Goal: Information Seeking & Learning: Learn about a topic

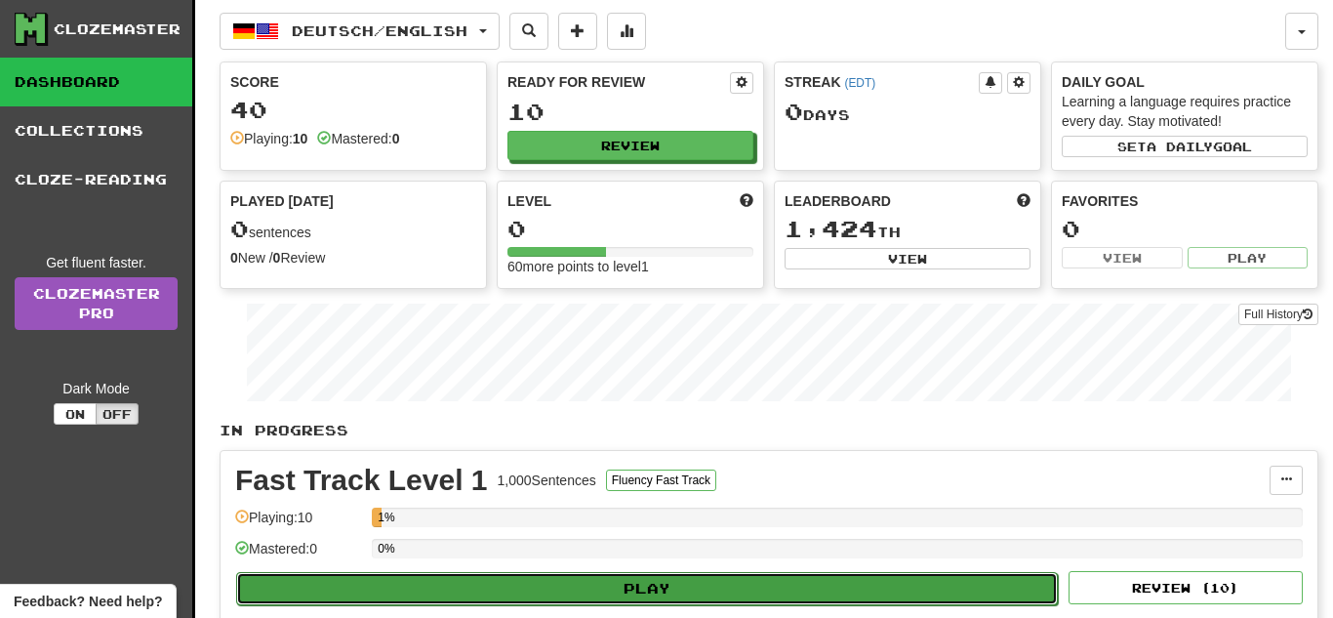
click at [807, 577] on button "Play" at bounding box center [647, 588] width 822 height 33
select select "**"
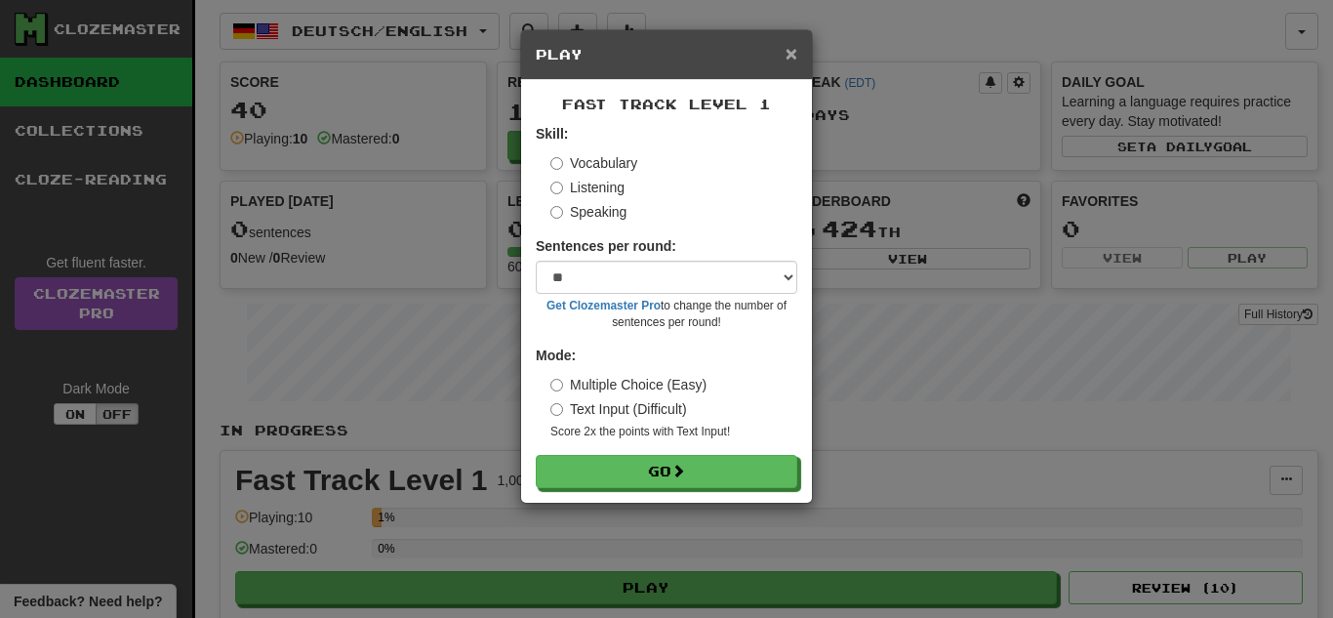
click at [794, 57] on span "×" at bounding box center [792, 53] width 12 height 22
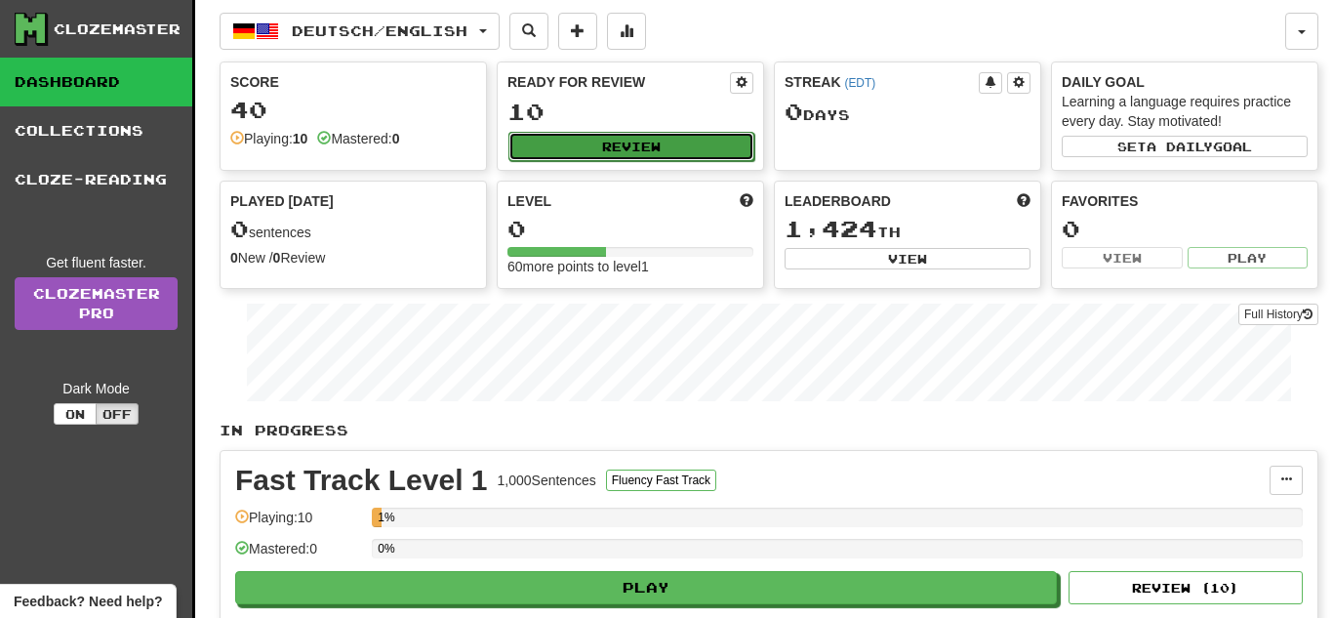
click at [665, 150] on button "Review" at bounding box center [631, 146] width 246 height 29
select select "**"
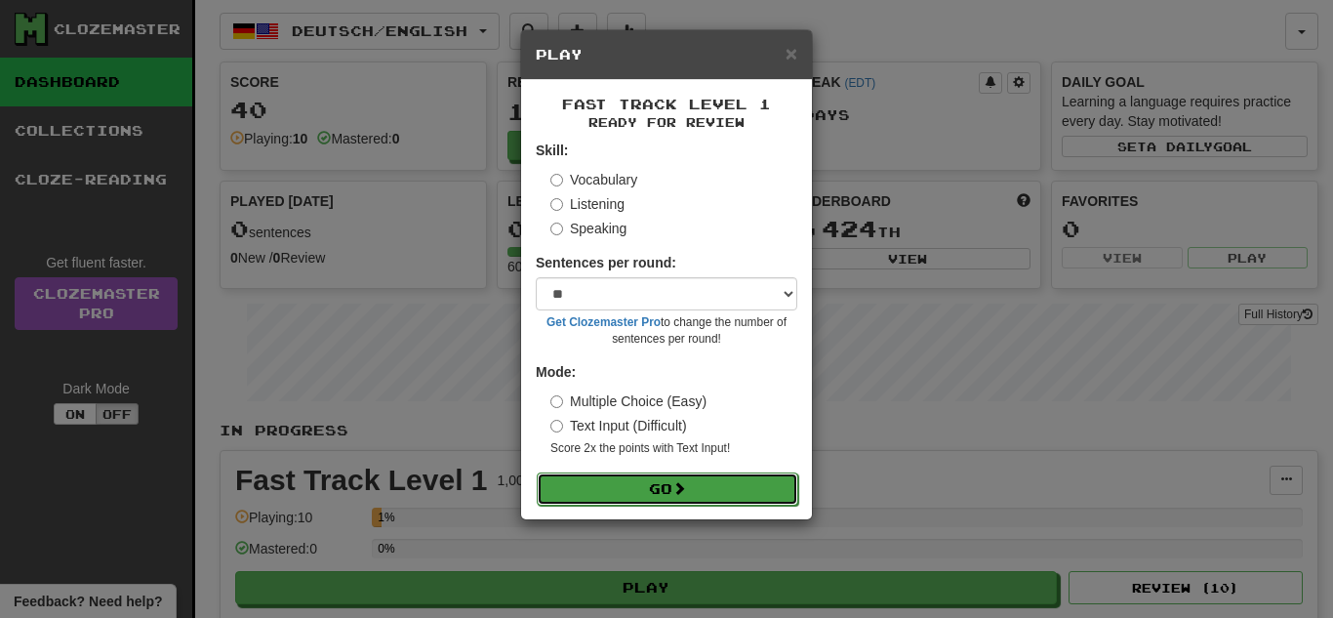
click at [686, 488] on span at bounding box center [679, 488] width 14 height 14
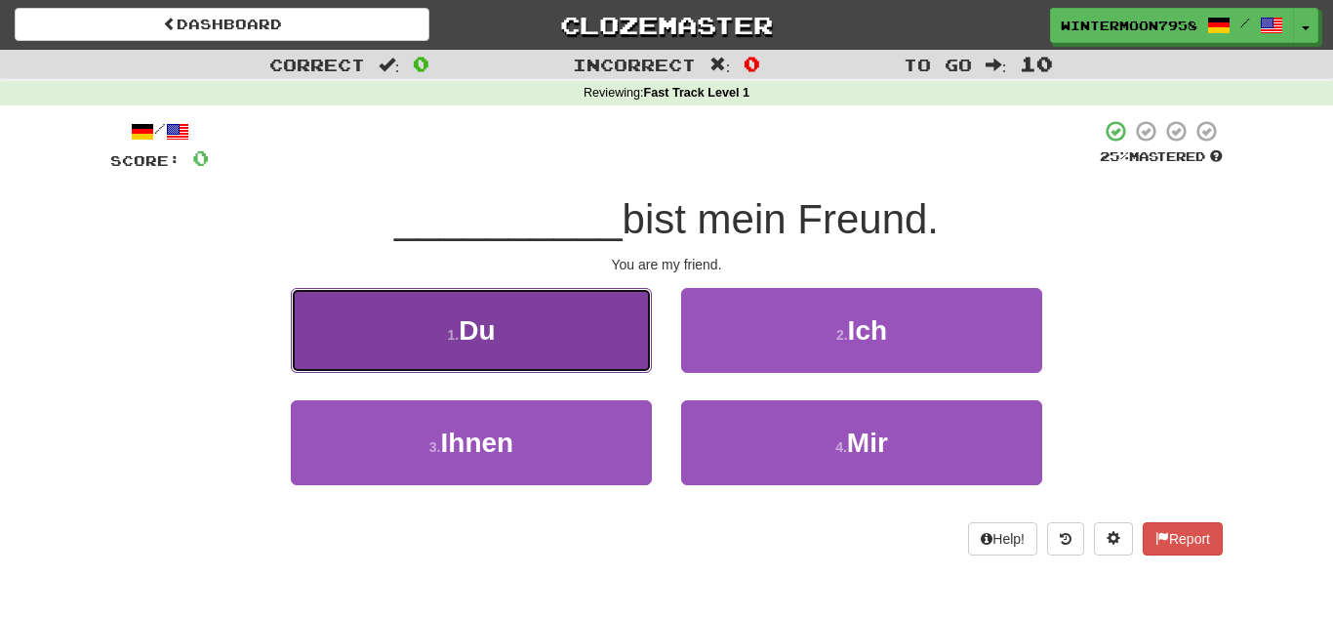
click at [583, 324] on button "1 . Du" at bounding box center [471, 330] width 361 height 85
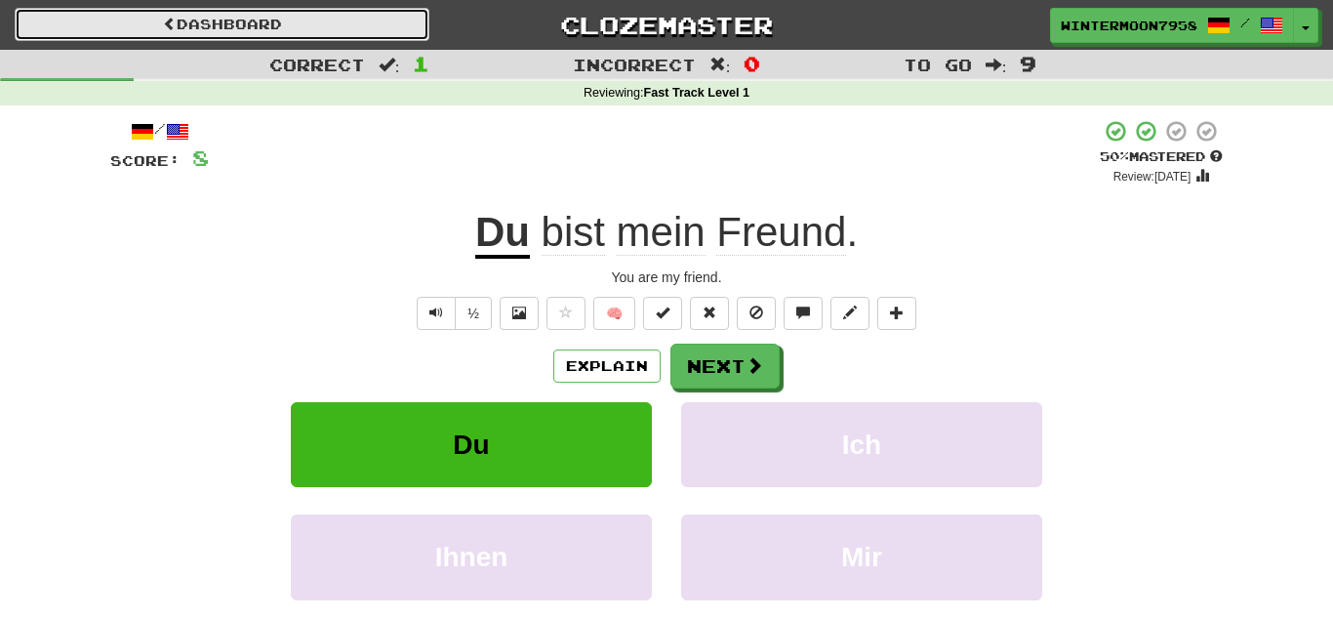
click at [87, 26] on link "Dashboard" at bounding box center [222, 24] width 415 height 33
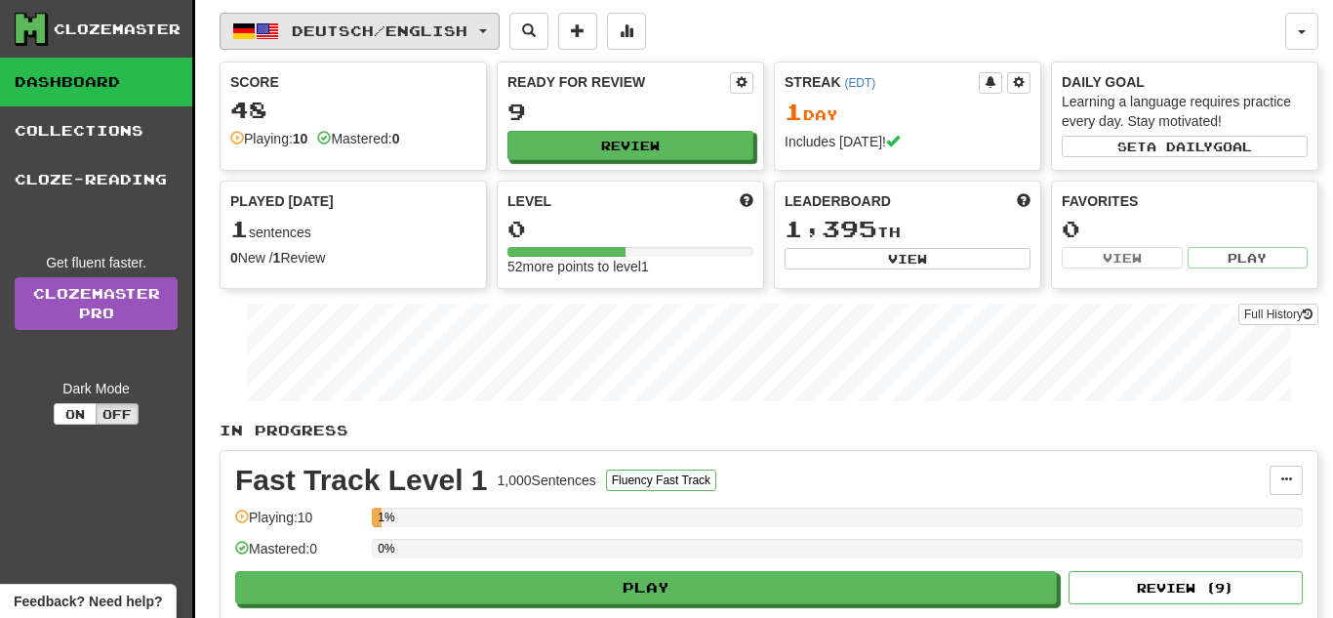
click at [247, 30] on span "button" at bounding box center [243, 31] width 23 height 23
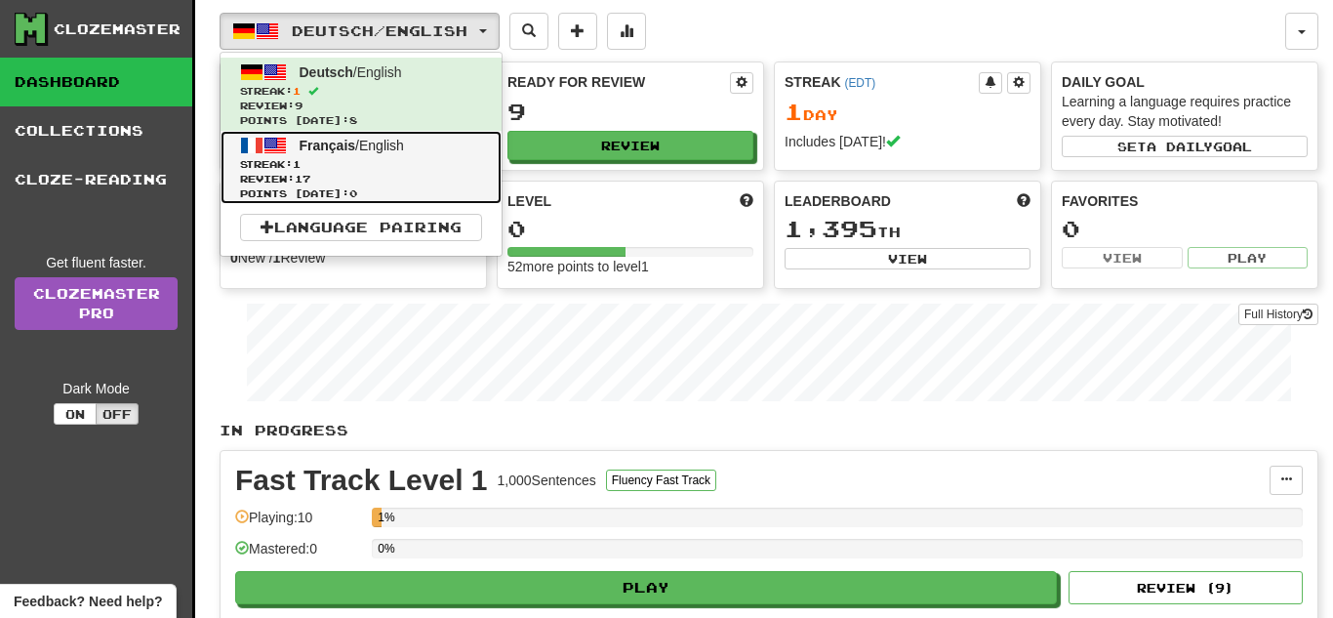
click at [290, 161] on span "Streak: 1" at bounding box center [361, 164] width 242 height 15
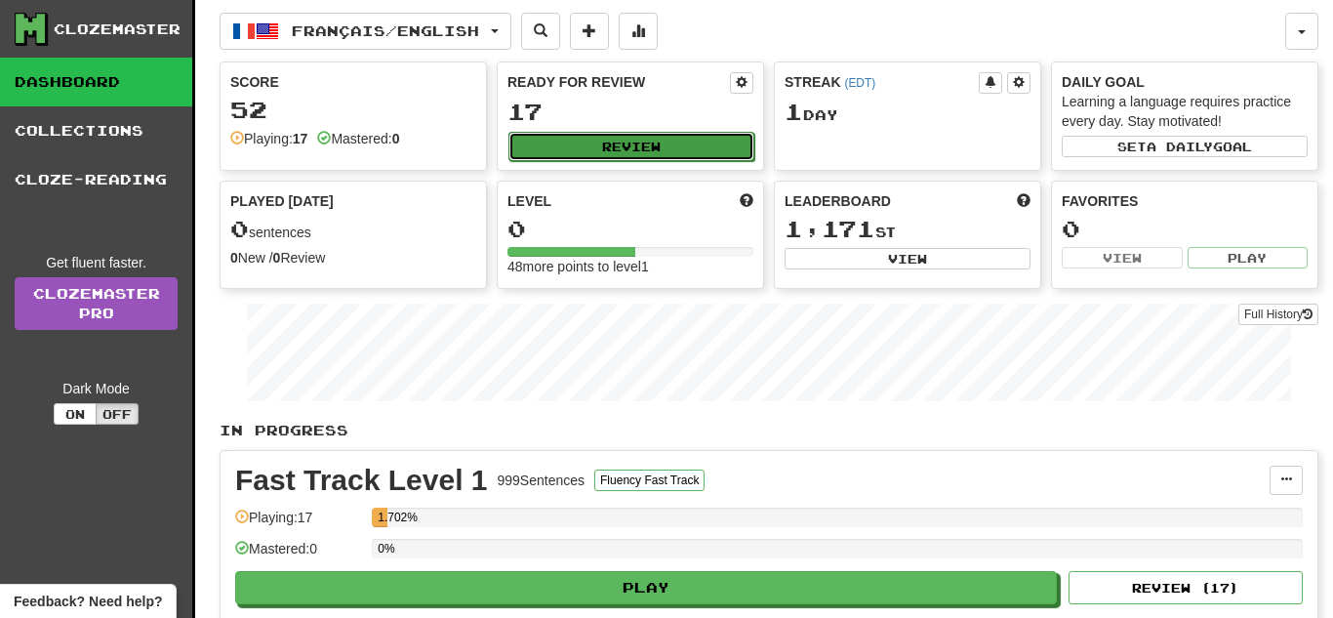
click at [653, 146] on button "Review" at bounding box center [631, 146] width 246 height 29
select select "**"
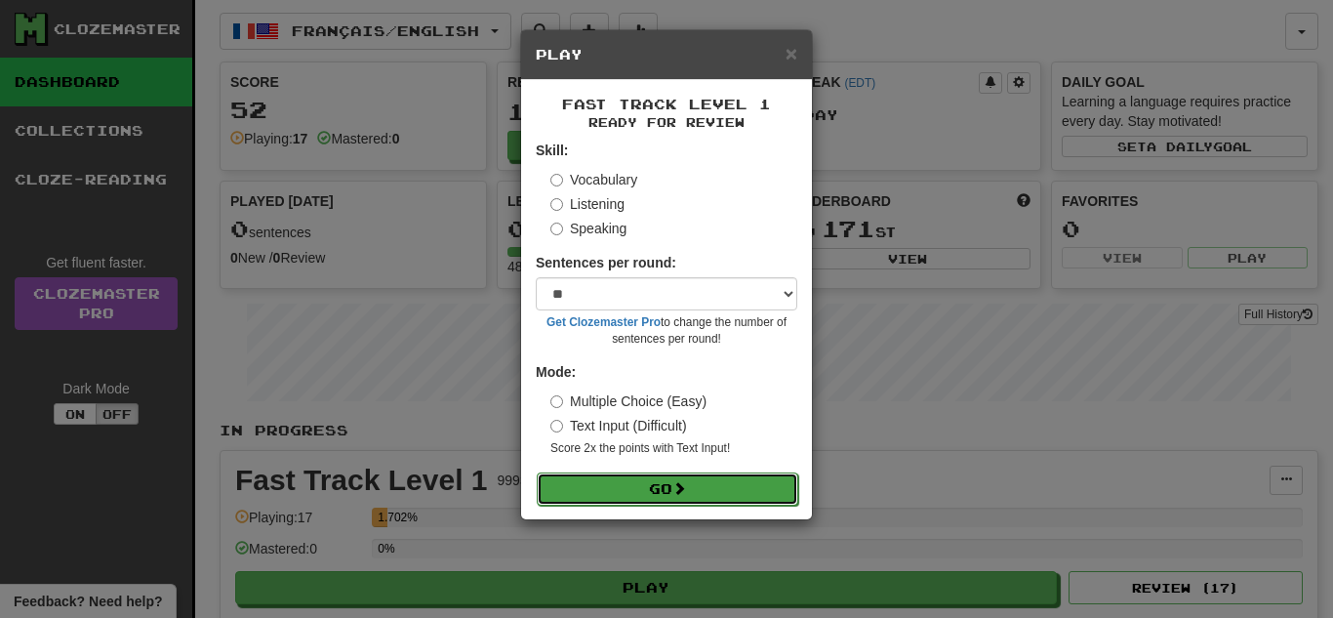
click at [667, 485] on button "Go" at bounding box center [668, 488] width 262 height 33
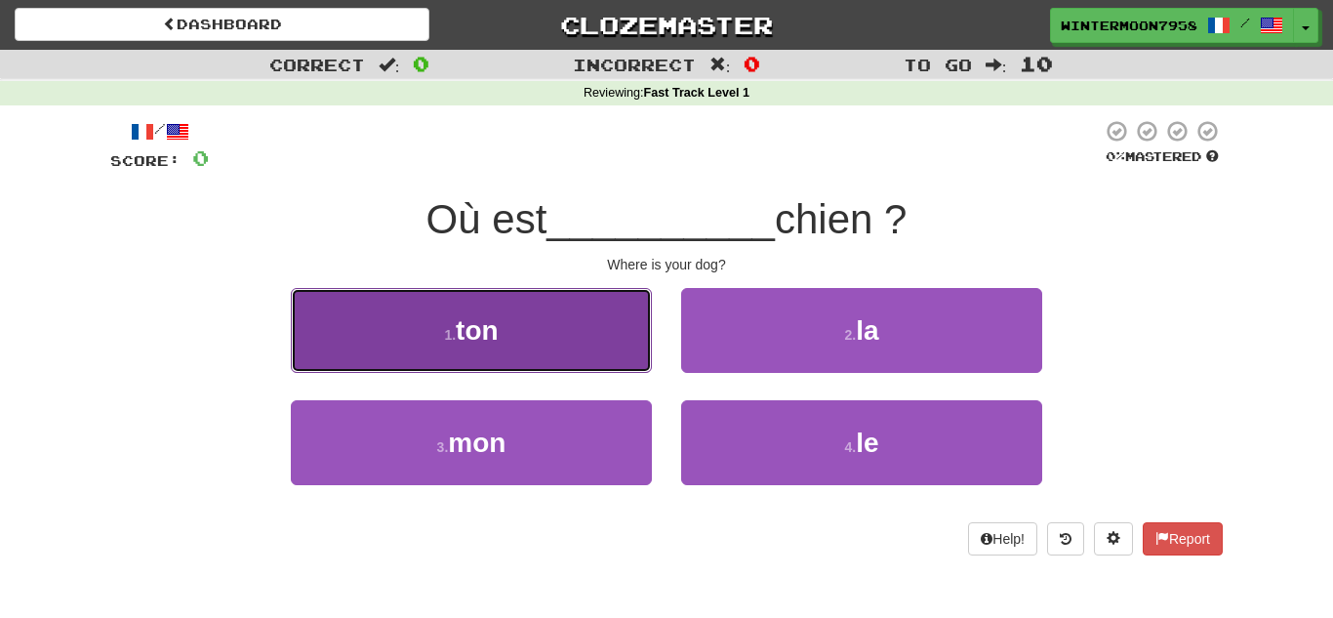
click at [561, 315] on button "1 . ton" at bounding box center [471, 330] width 361 height 85
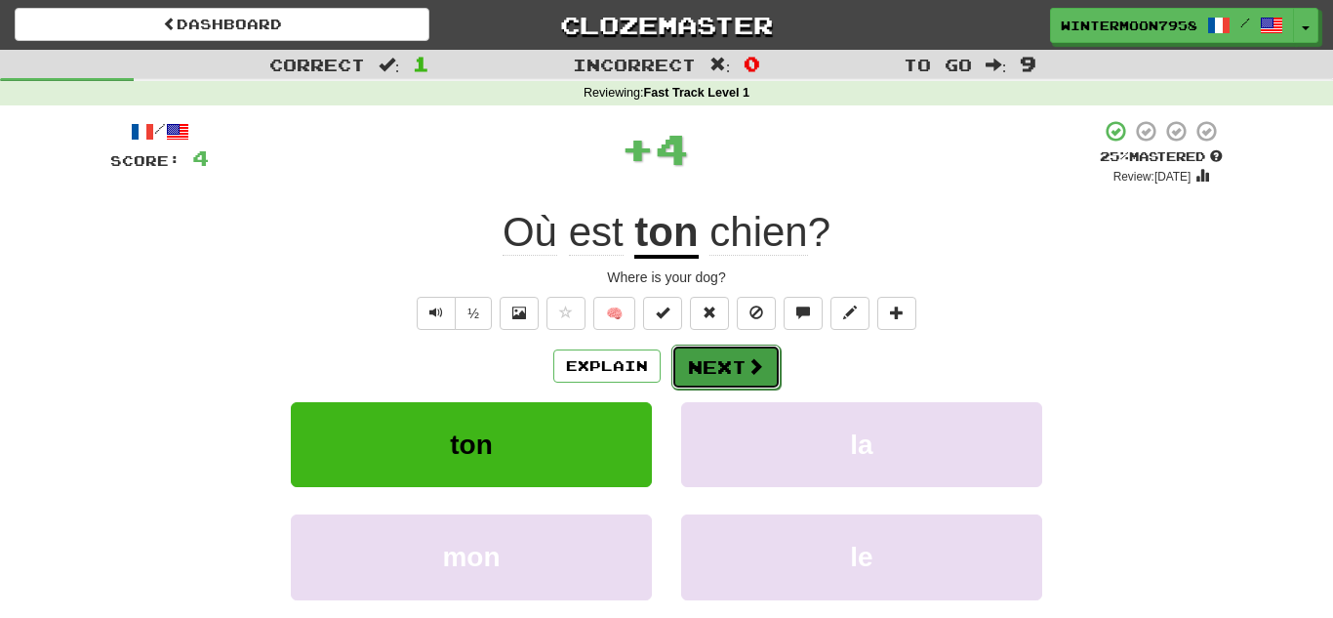
click at [735, 374] on button "Next" at bounding box center [725, 367] width 109 height 45
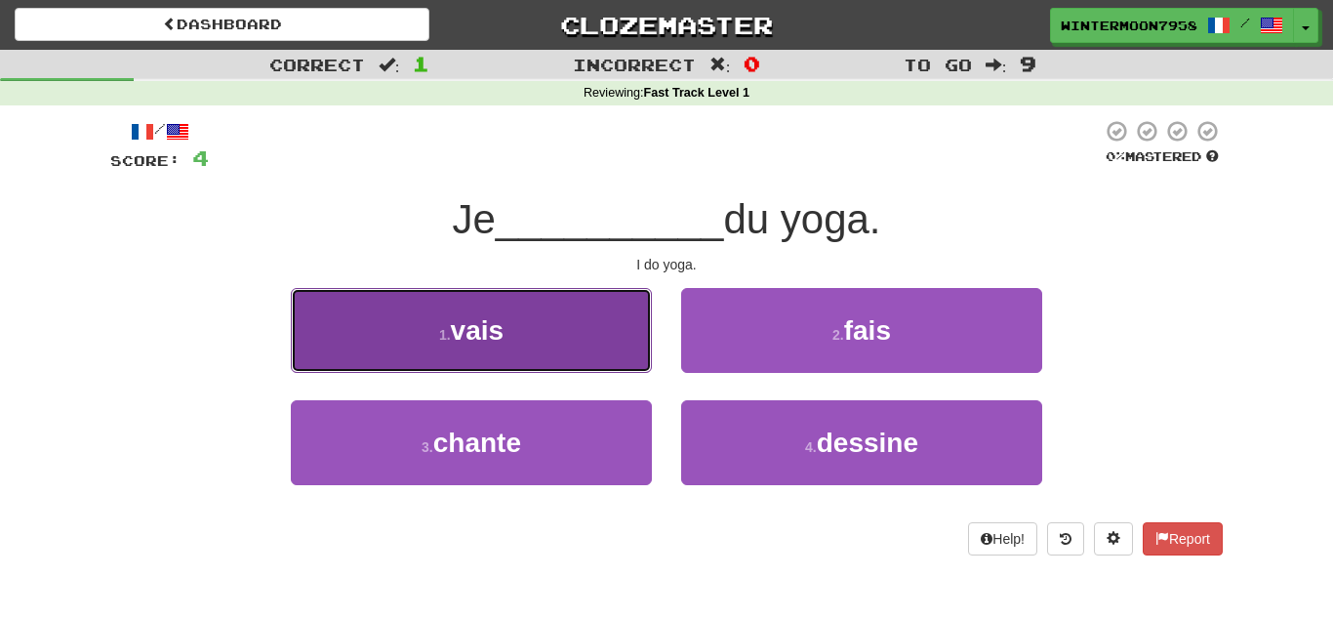
click at [626, 337] on button "1 . vais" at bounding box center [471, 330] width 361 height 85
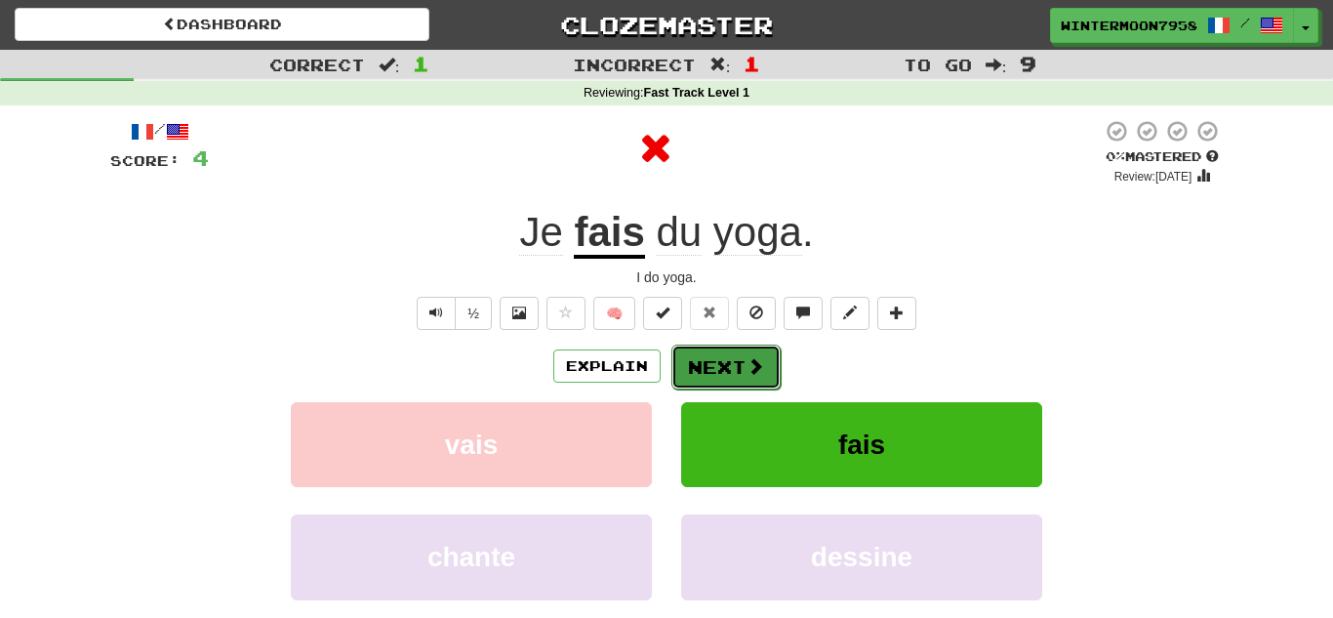
click at [695, 347] on button "Next" at bounding box center [725, 367] width 109 height 45
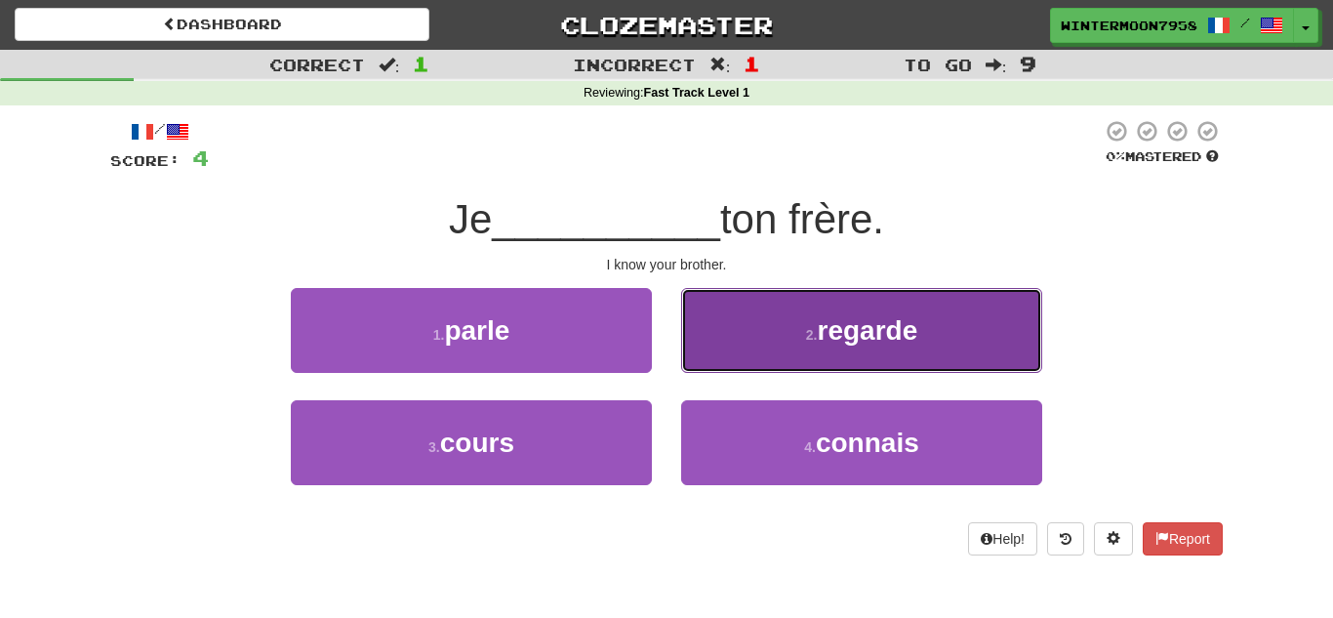
click at [718, 349] on button "2 . regarde" at bounding box center [861, 330] width 361 height 85
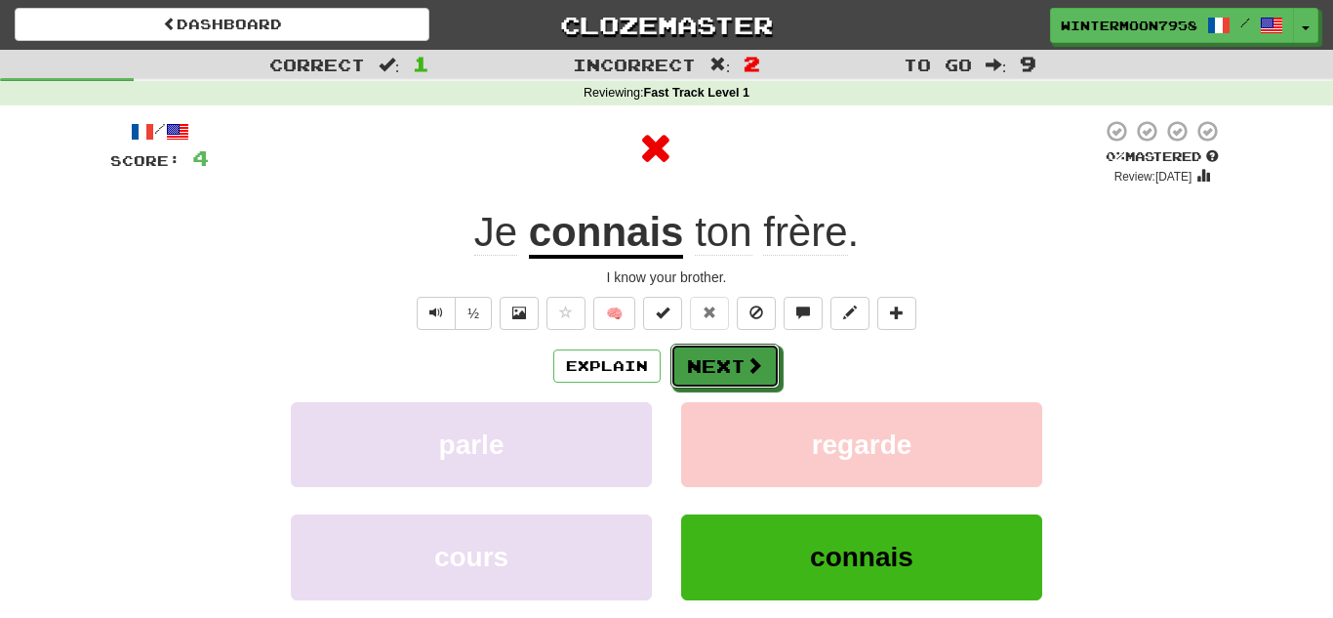
click at [718, 349] on button "Next" at bounding box center [724, 366] width 109 height 45
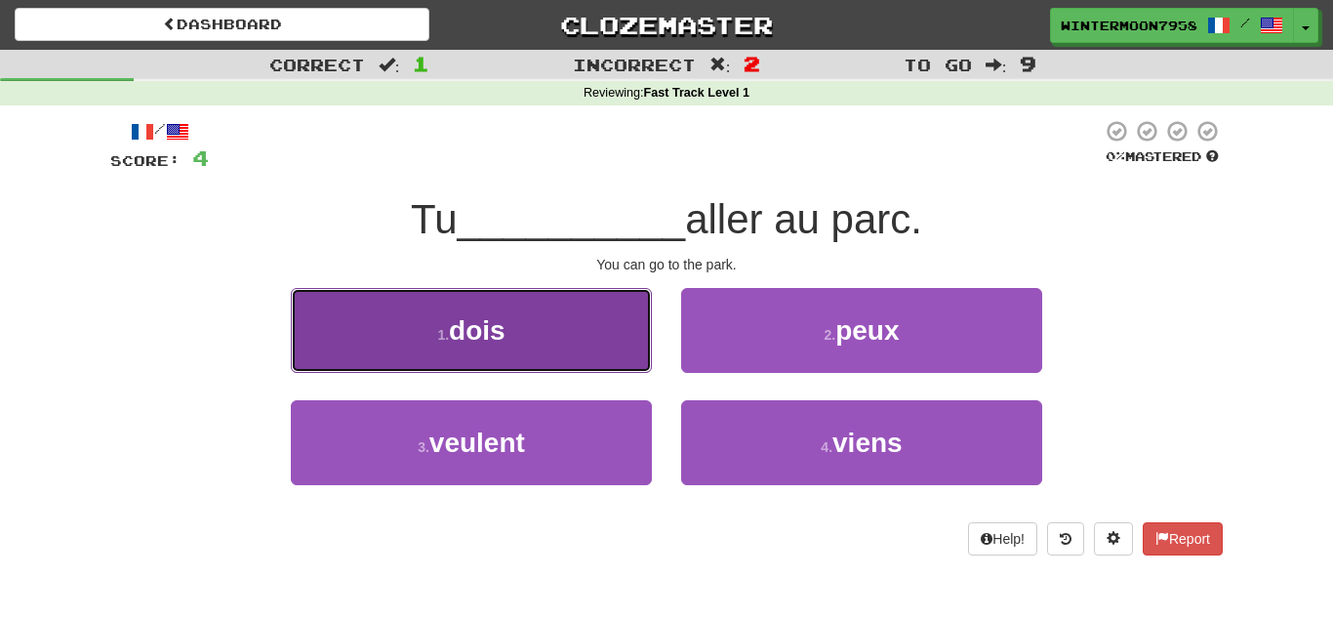
click at [650, 369] on button "1 . dois" at bounding box center [471, 330] width 361 height 85
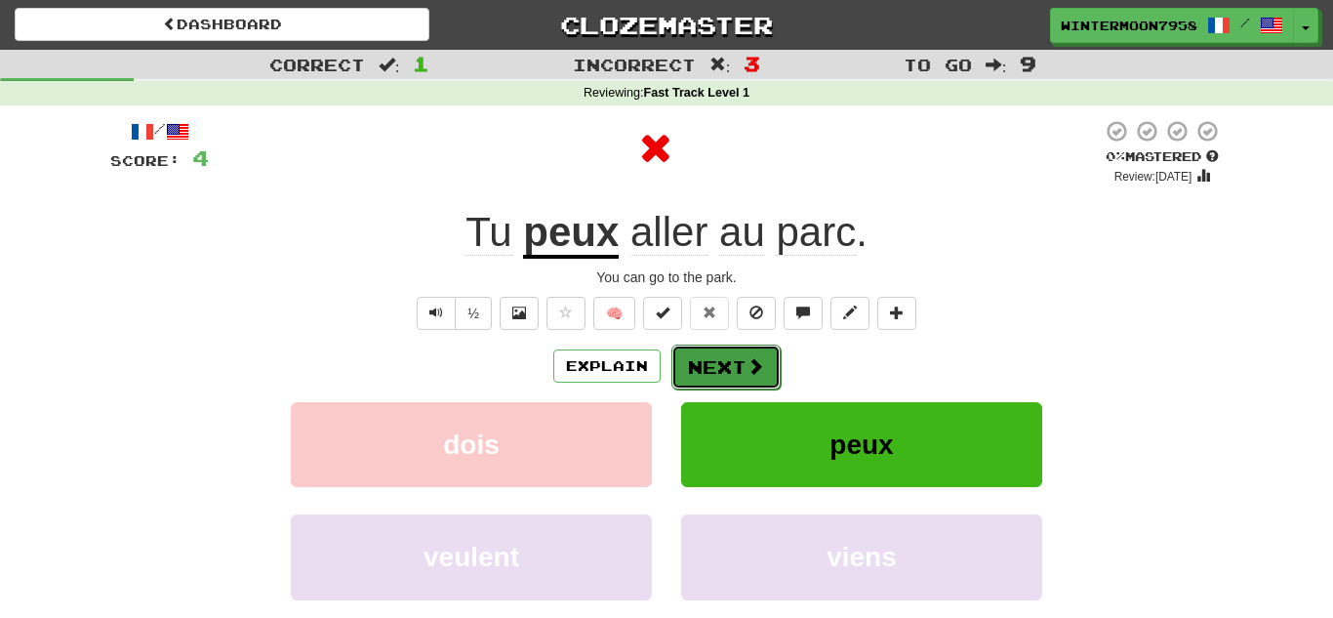
click at [712, 366] on button "Next" at bounding box center [725, 367] width 109 height 45
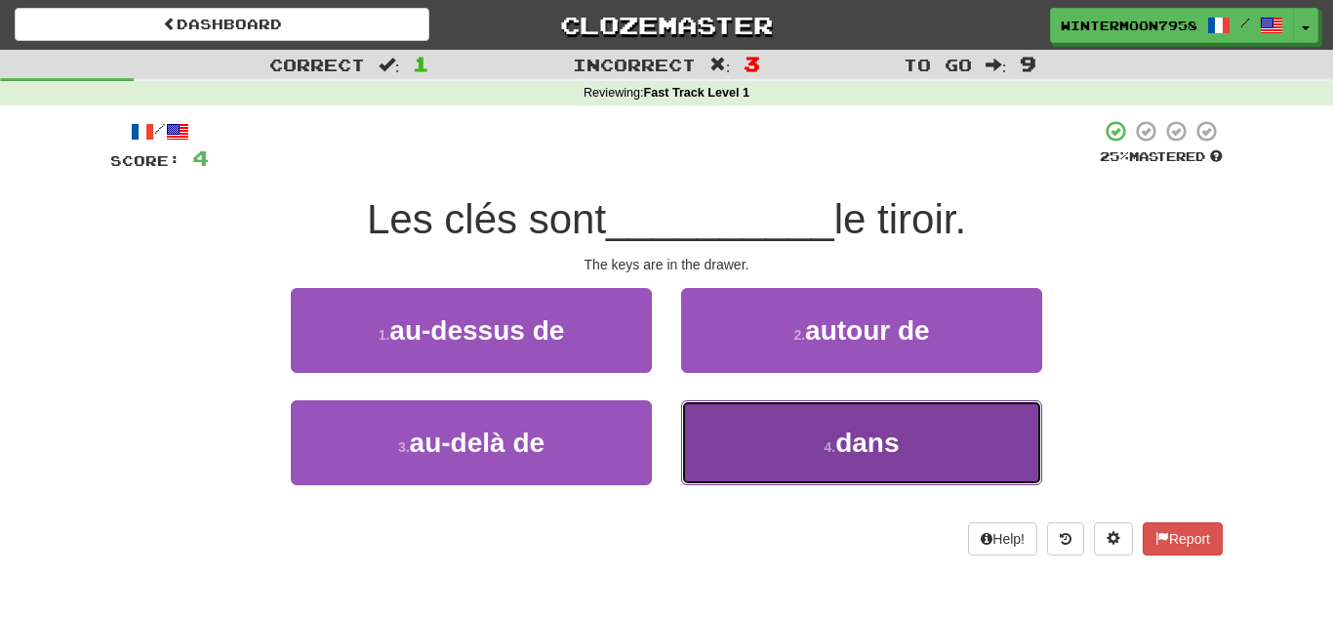
click at [699, 405] on button "4 . dans" at bounding box center [861, 442] width 361 height 85
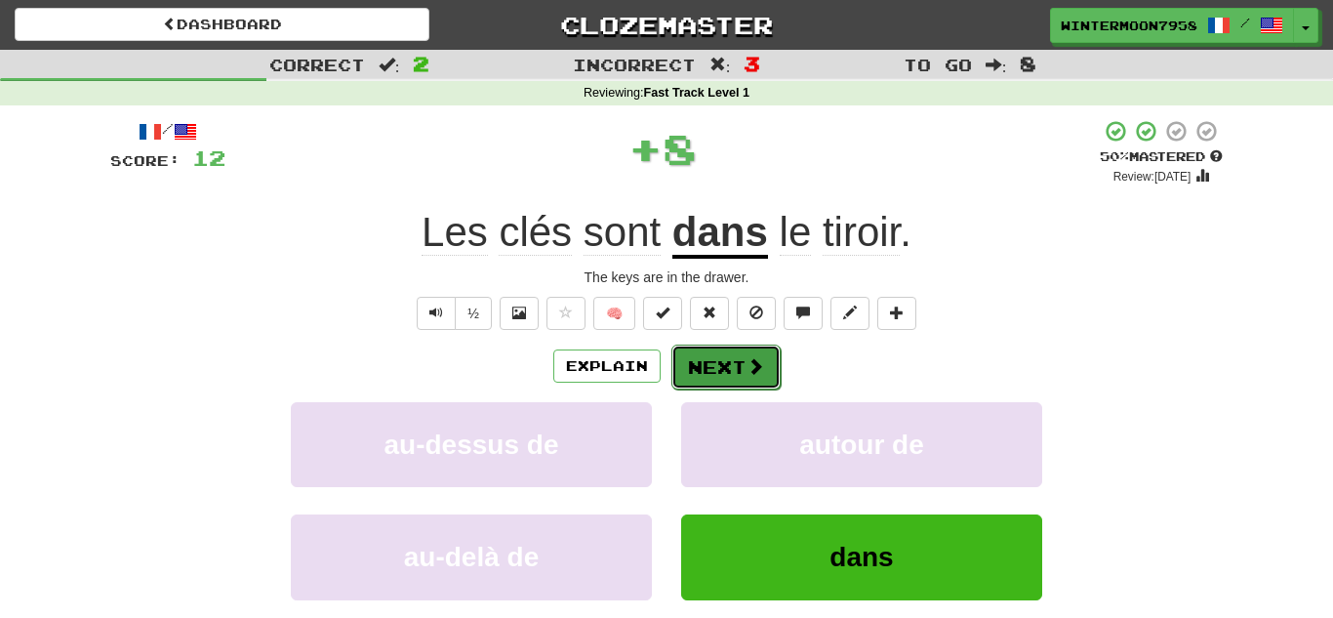
click at [722, 381] on button "Next" at bounding box center [725, 367] width 109 height 45
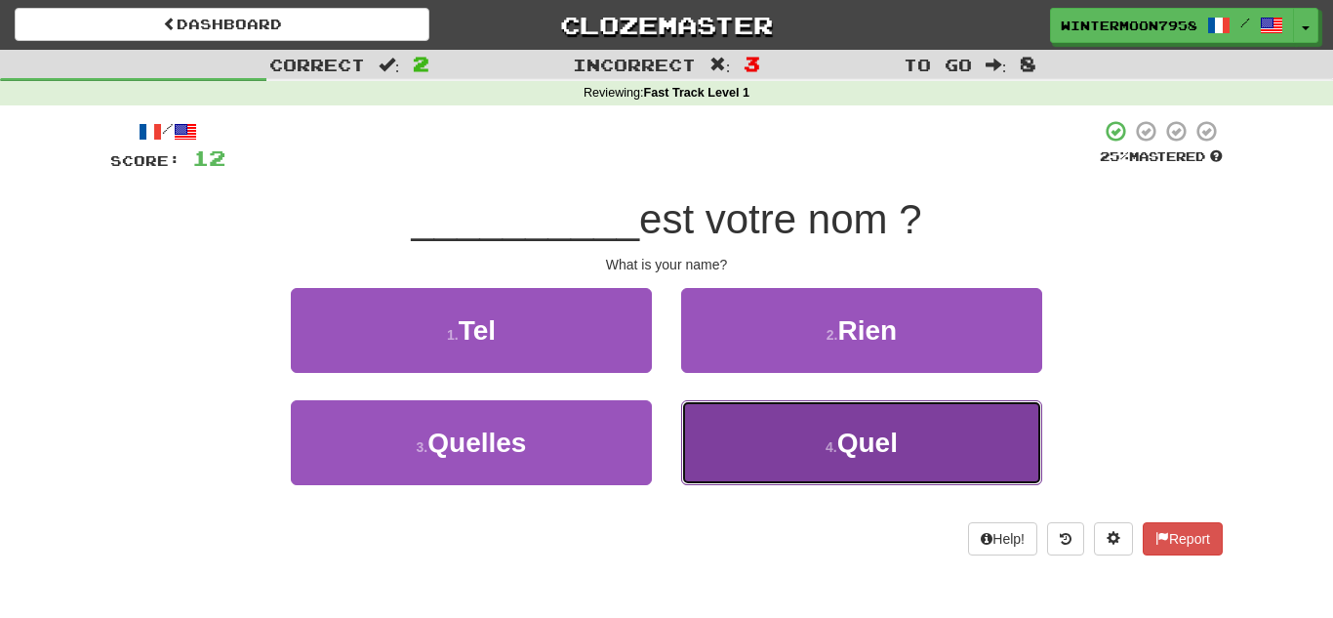
click at [754, 426] on button "4 . Quel" at bounding box center [861, 442] width 361 height 85
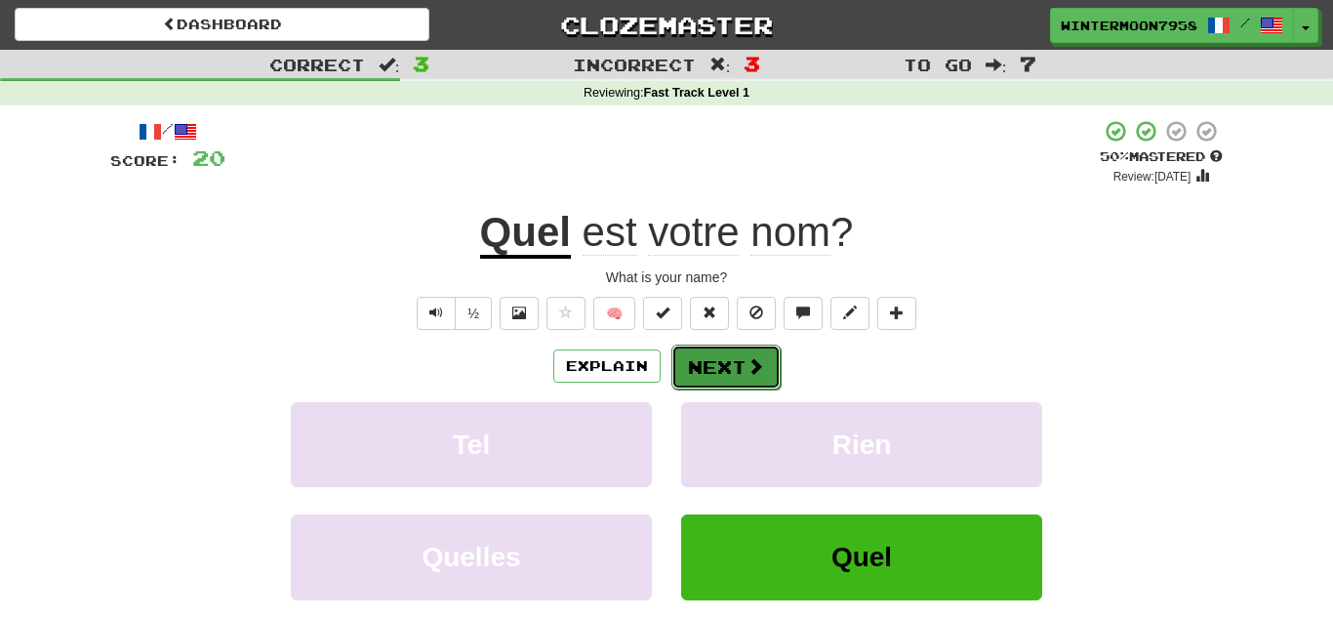
click at [710, 357] on button "Next" at bounding box center [725, 367] width 109 height 45
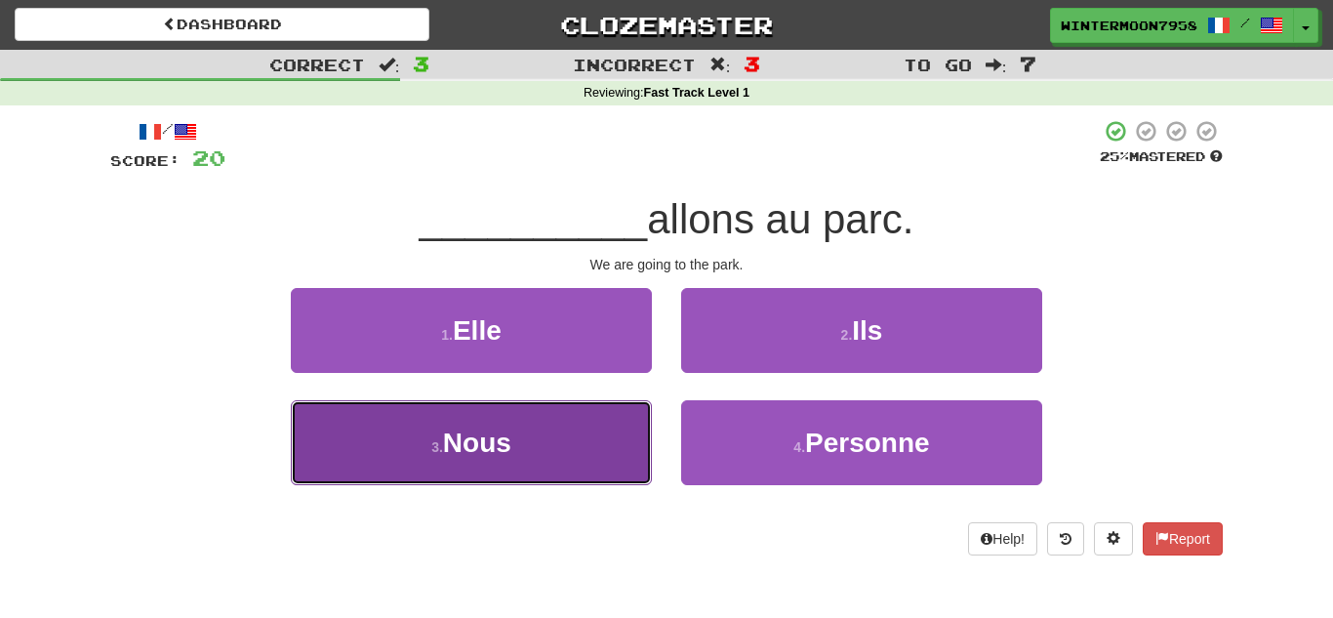
click at [637, 443] on button "3 . Nous" at bounding box center [471, 442] width 361 height 85
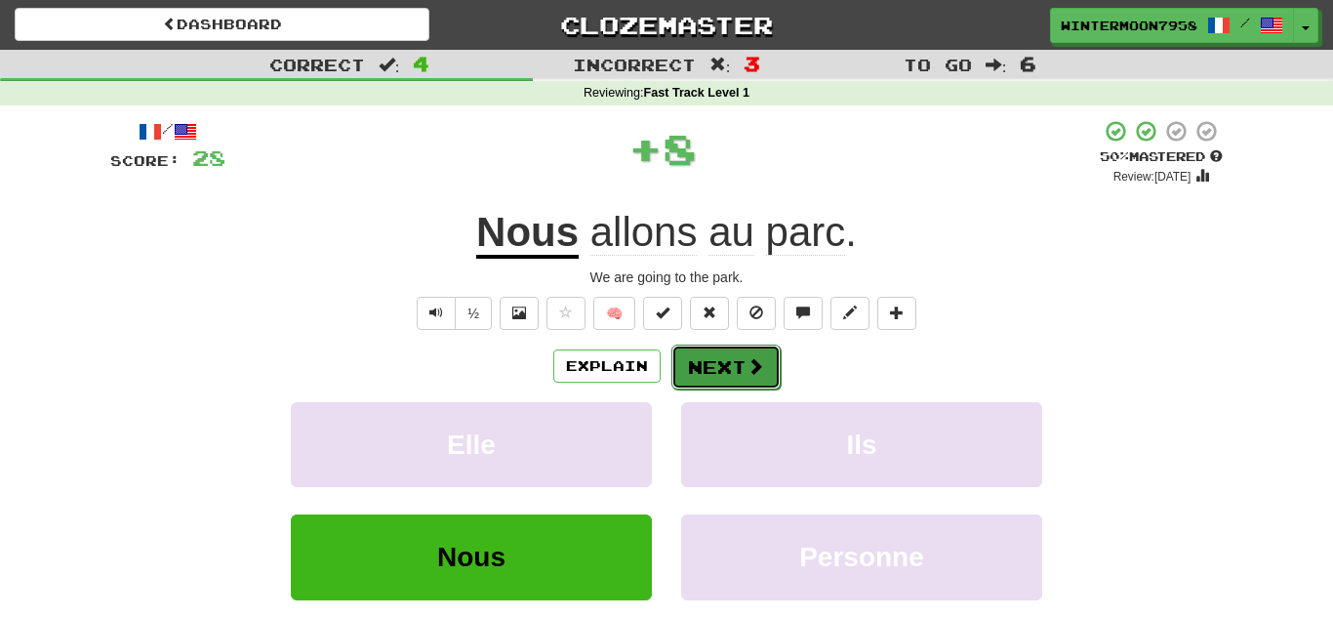
click at [748, 384] on button "Next" at bounding box center [725, 367] width 109 height 45
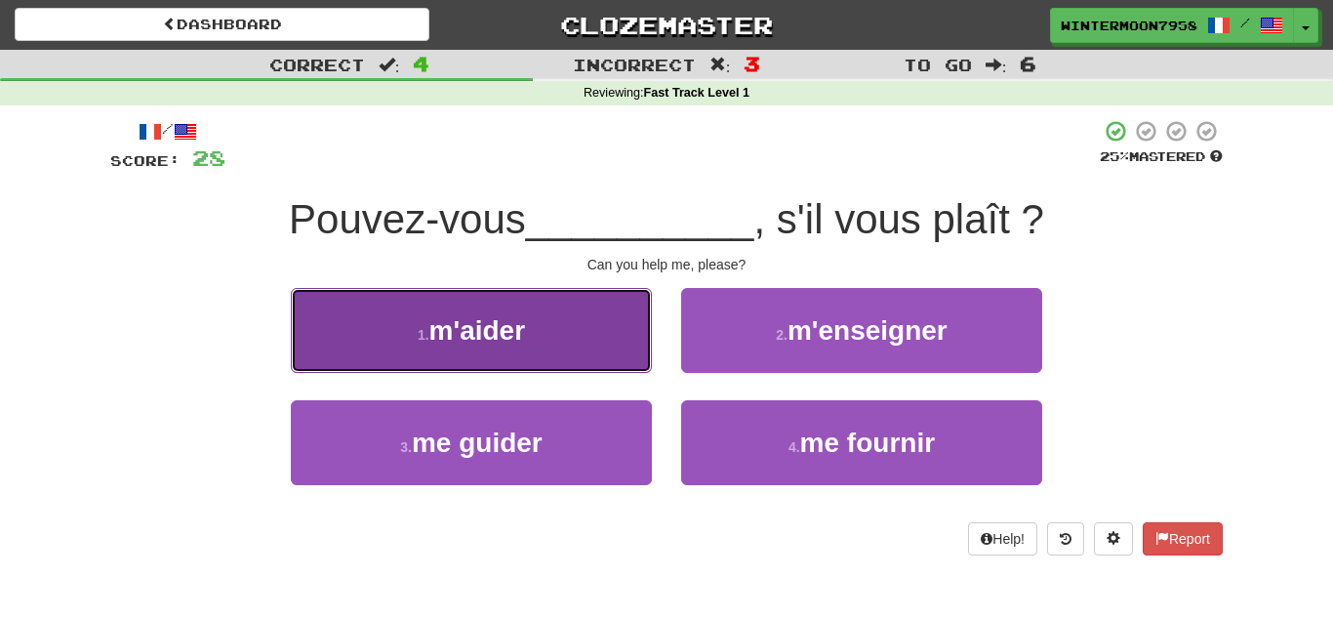
click at [632, 356] on button "1 . m'aider" at bounding box center [471, 330] width 361 height 85
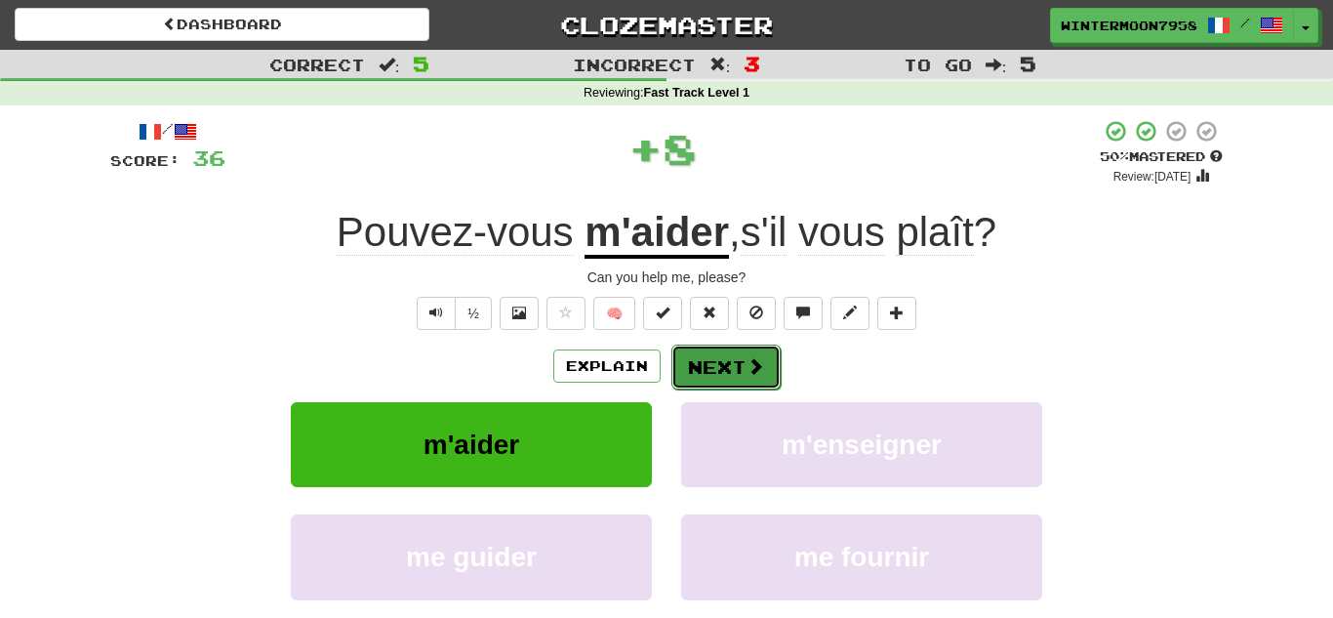
click at [753, 352] on button "Next" at bounding box center [725, 367] width 109 height 45
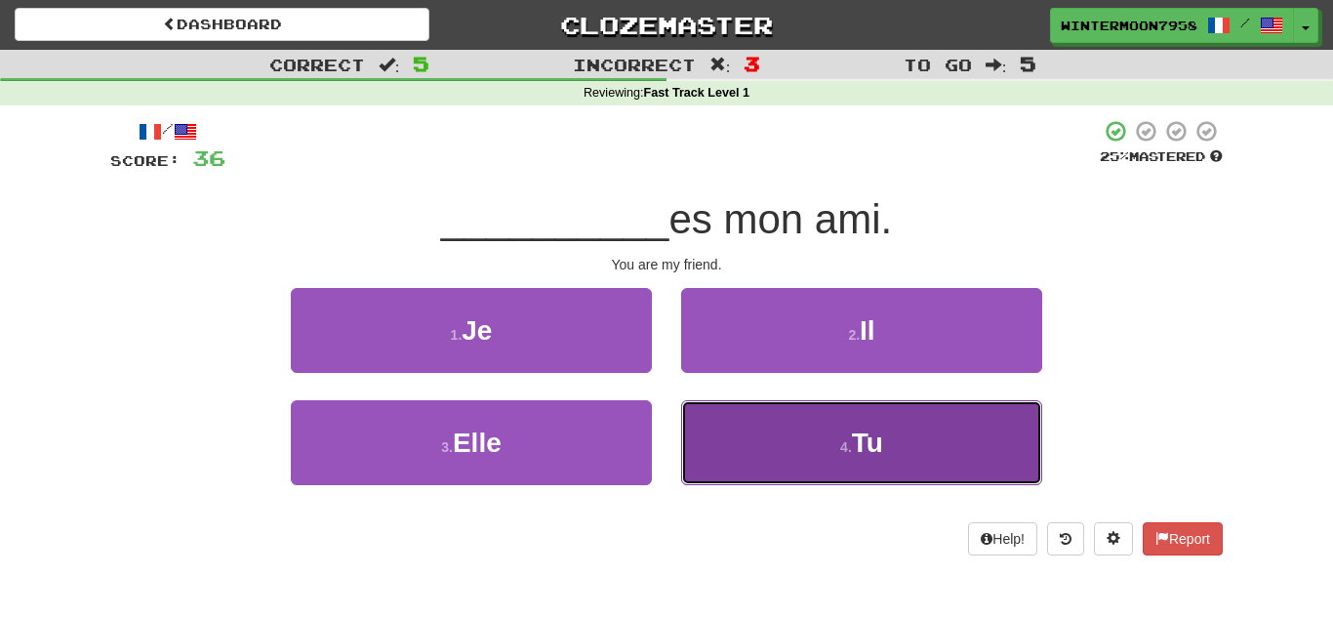
click at [757, 425] on button "4 . Tu" at bounding box center [861, 442] width 361 height 85
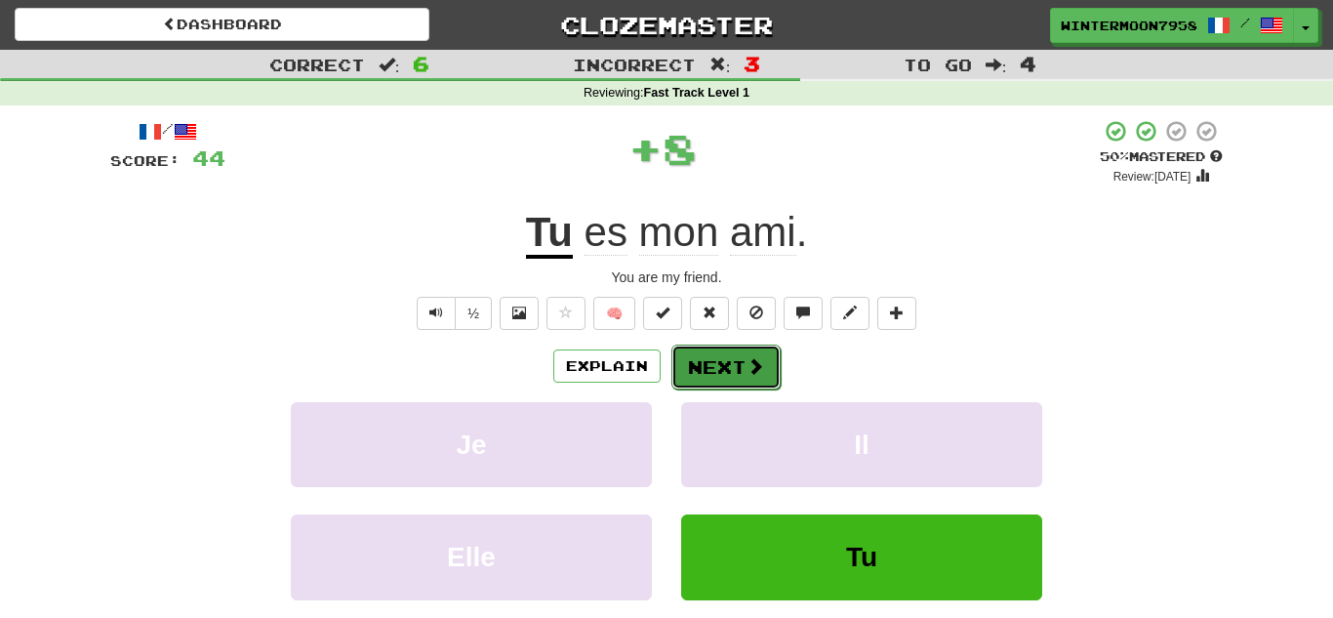
click at [747, 361] on span at bounding box center [756, 366] width 18 height 18
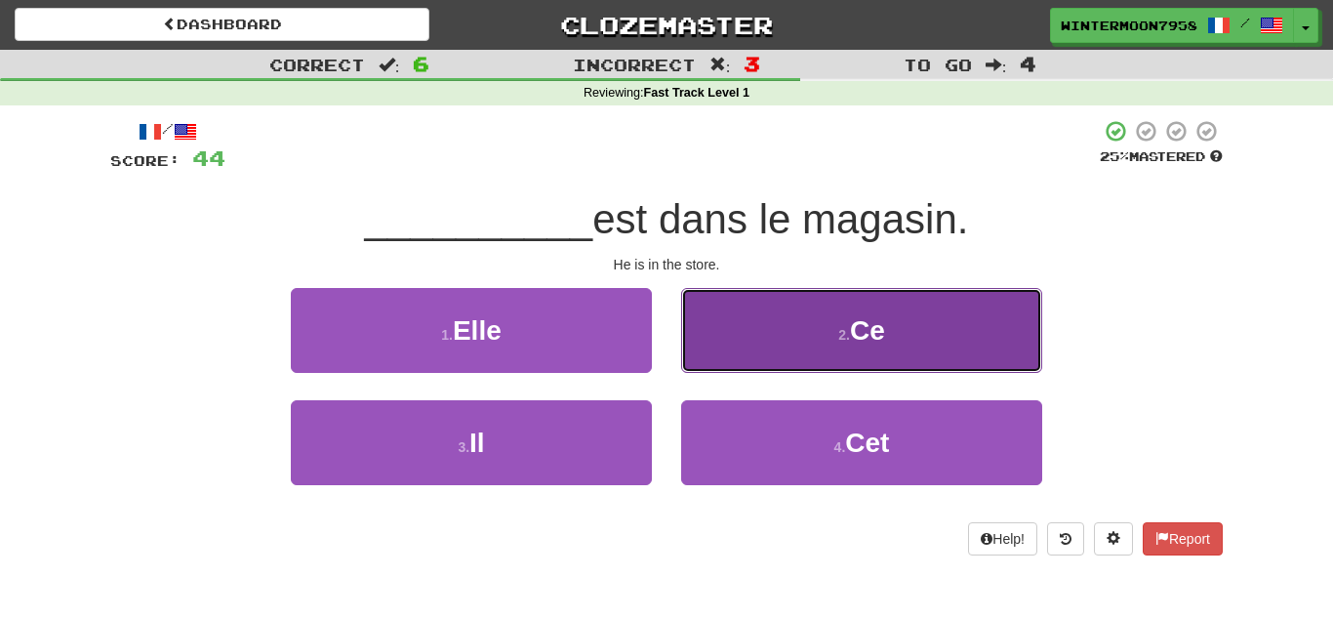
click at [712, 367] on button "2 . Ce" at bounding box center [861, 330] width 361 height 85
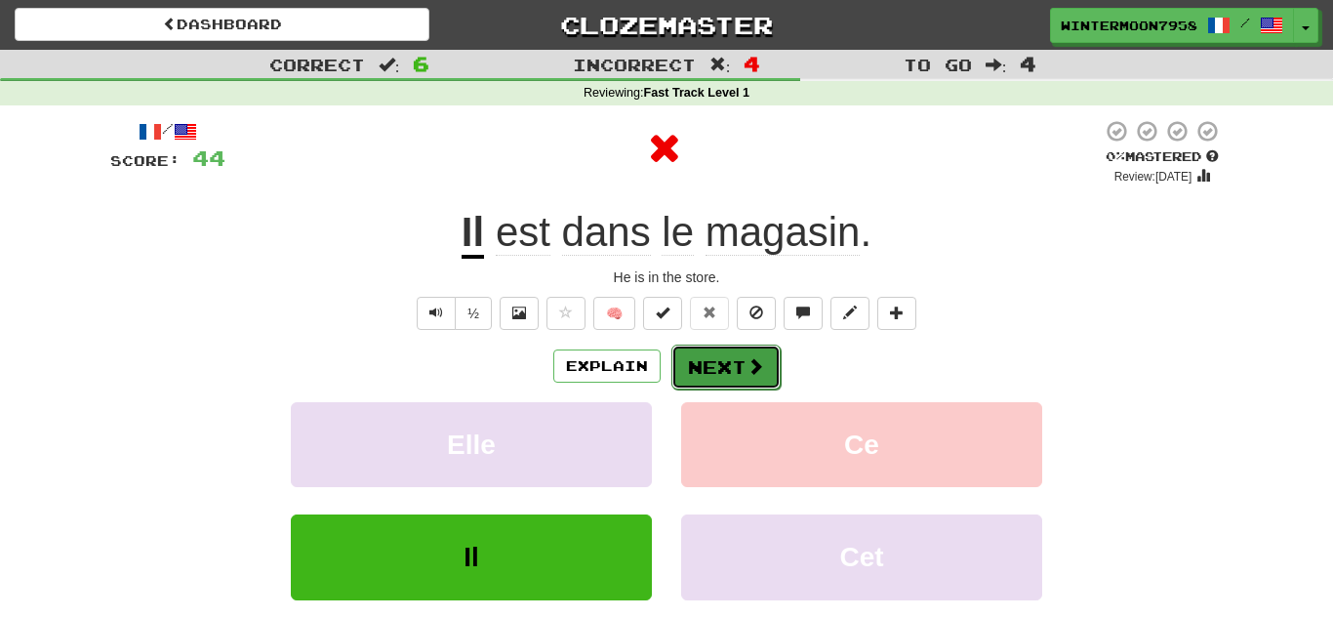
click at [718, 368] on button "Next" at bounding box center [725, 367] width 109 height 45
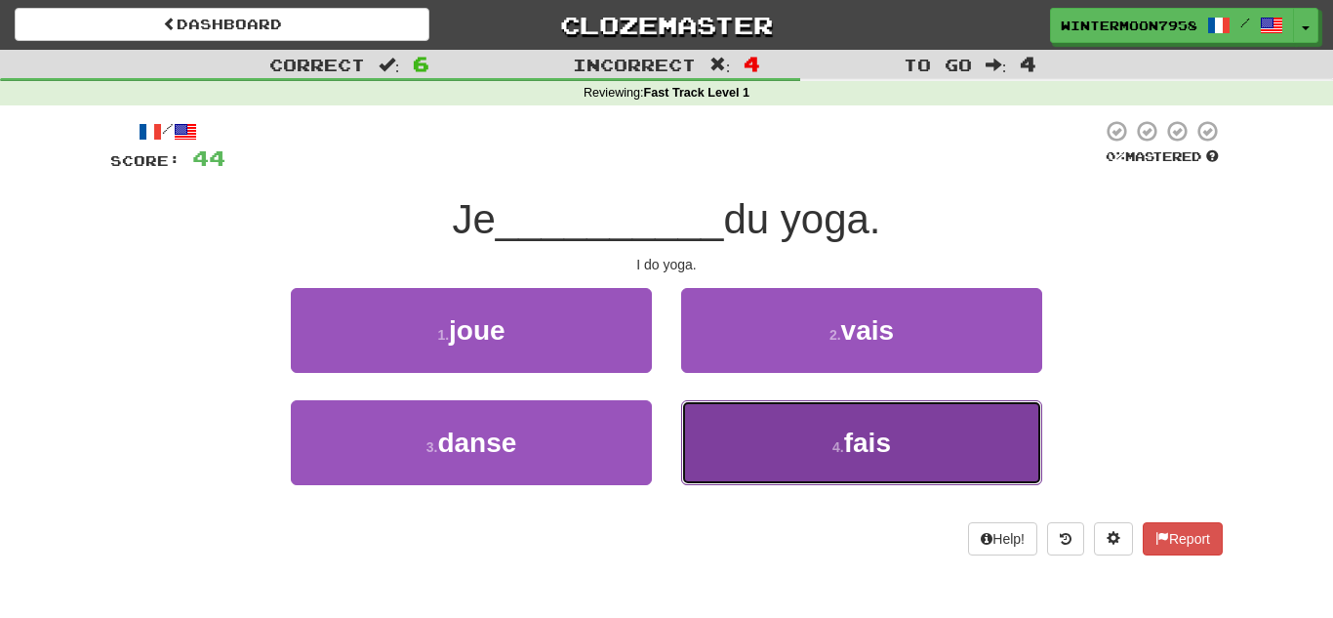
click at [731, 427] on button "4 . fais" at bounding box center [861, 442] width 361 height 85
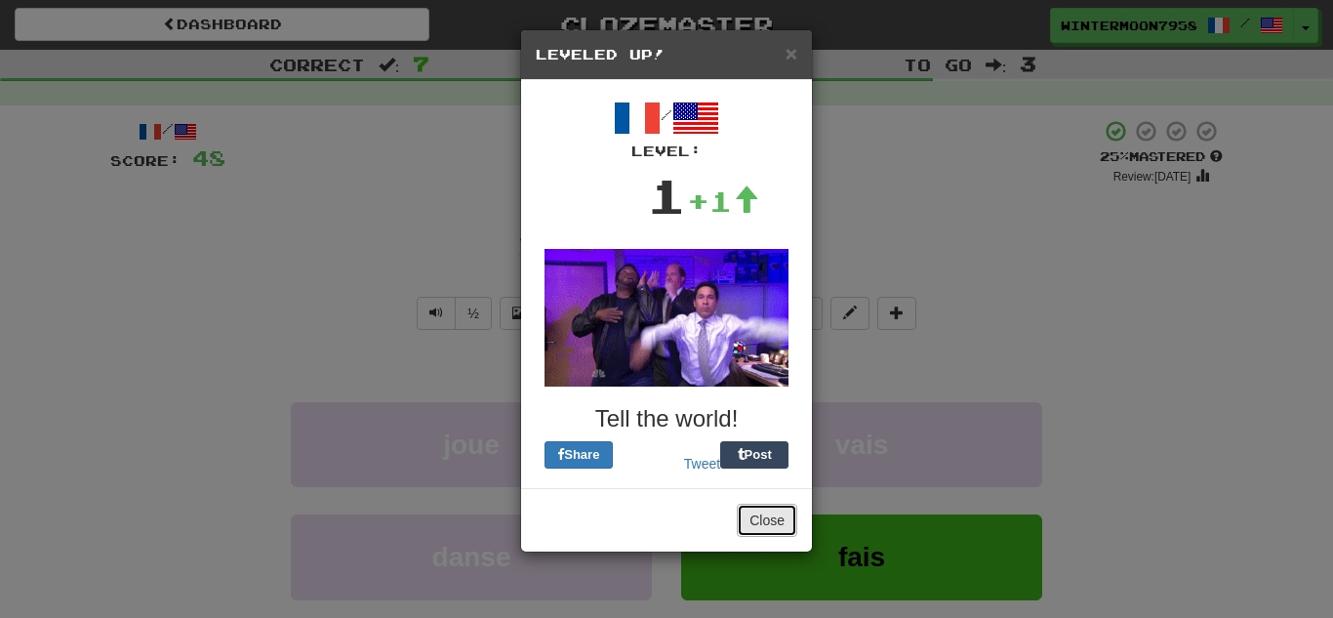
click at [767, 522] on button "Close" at bounding box center [767, 520] width 61 height 33
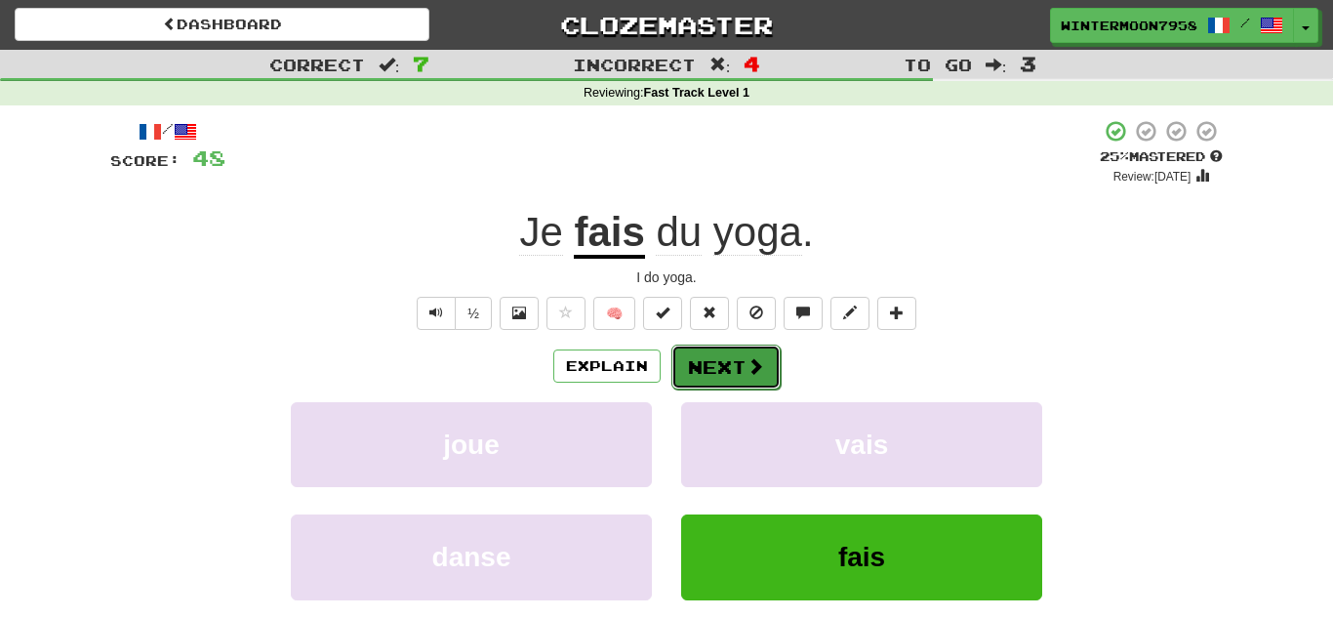
click at [731, 355] on button "Next" at bounding box center [725, 367] width 109 height 45
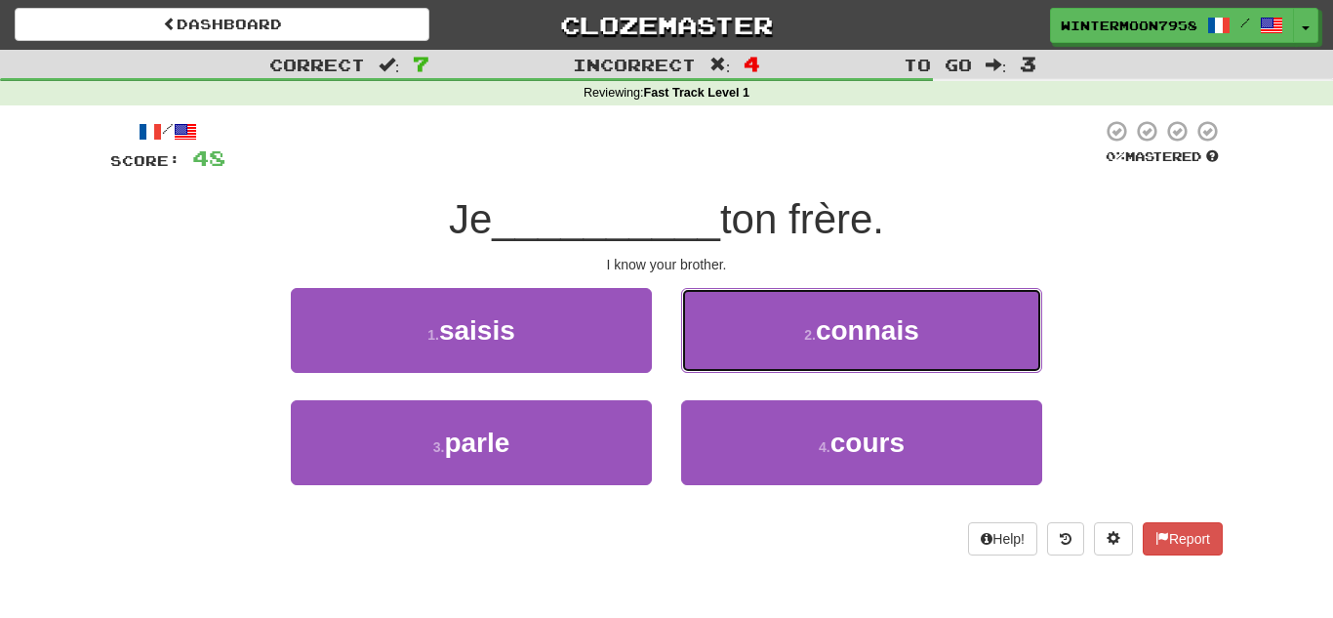
click at [731, 355] on button "2 . connais" at bounding box center [861, 330] width 361 height 85
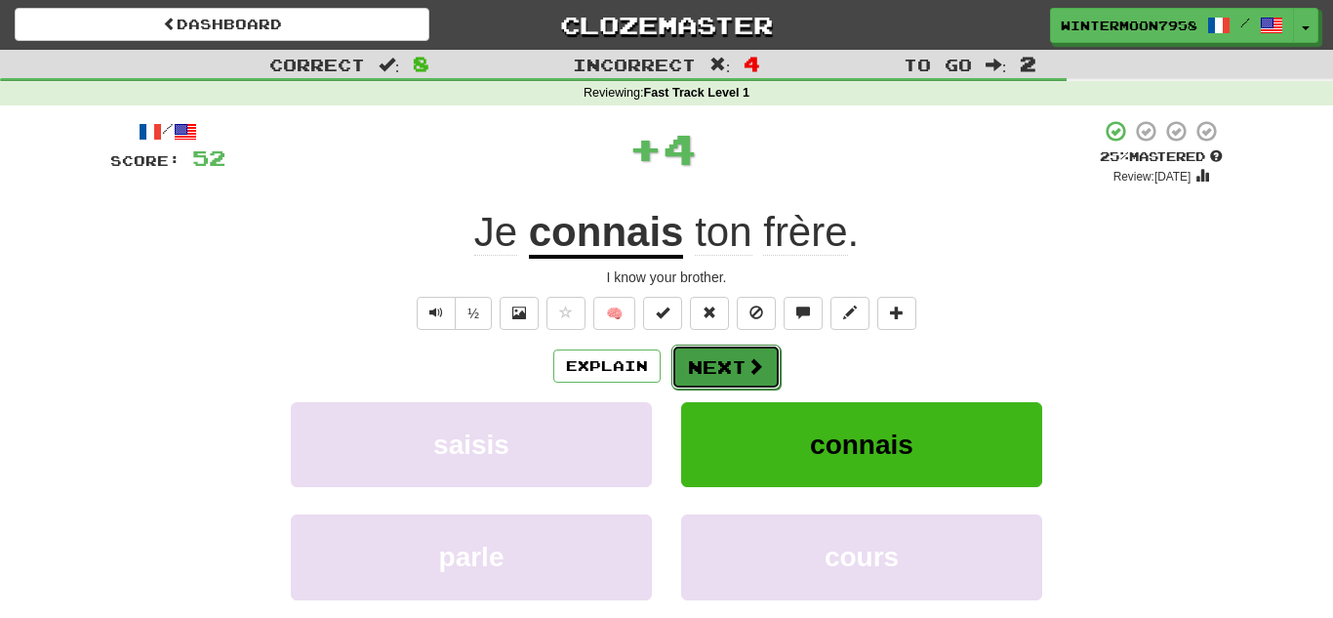
click at [736, 357] on button "Next" at bounding box center [725, 367] width 109 height 45
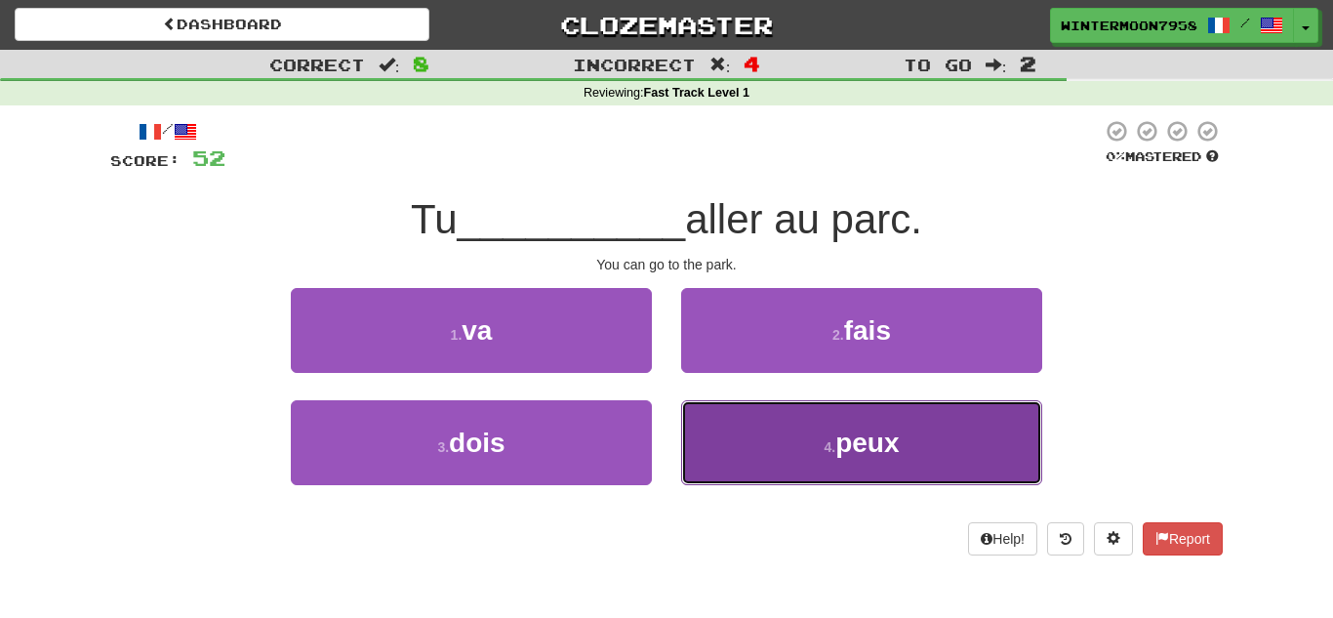
click at [777, 451] on button "4 . peux" at bounding box center [861, 442] width 361 height 85
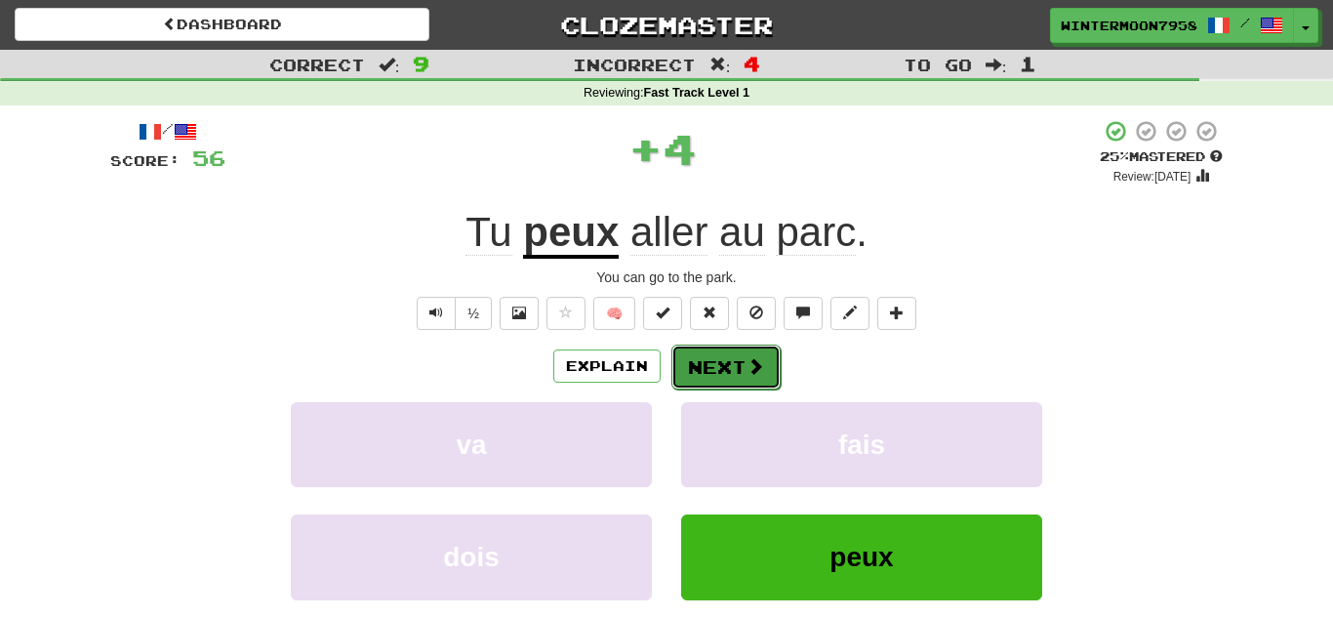
click at [692, 361] on button "Next" at bounding box center [725, 367] width 109 height 45
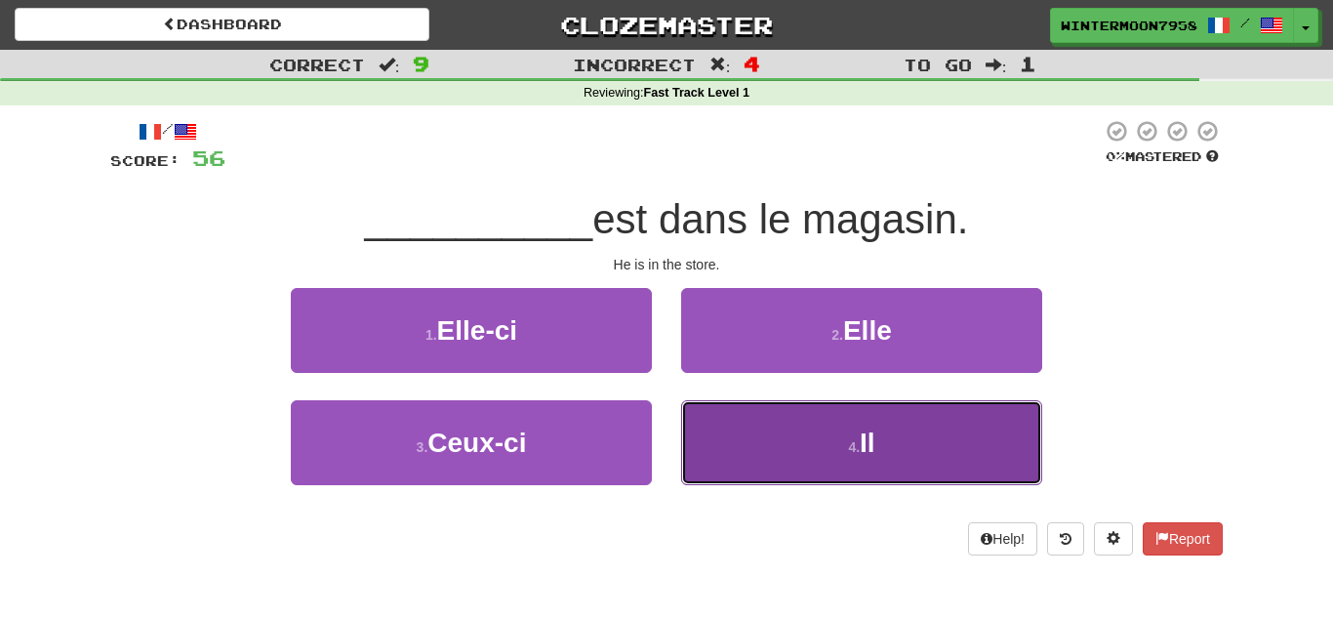
click at [752, 444] on button "4 . Il" at bounding box center [861, 442] width 361 height 85
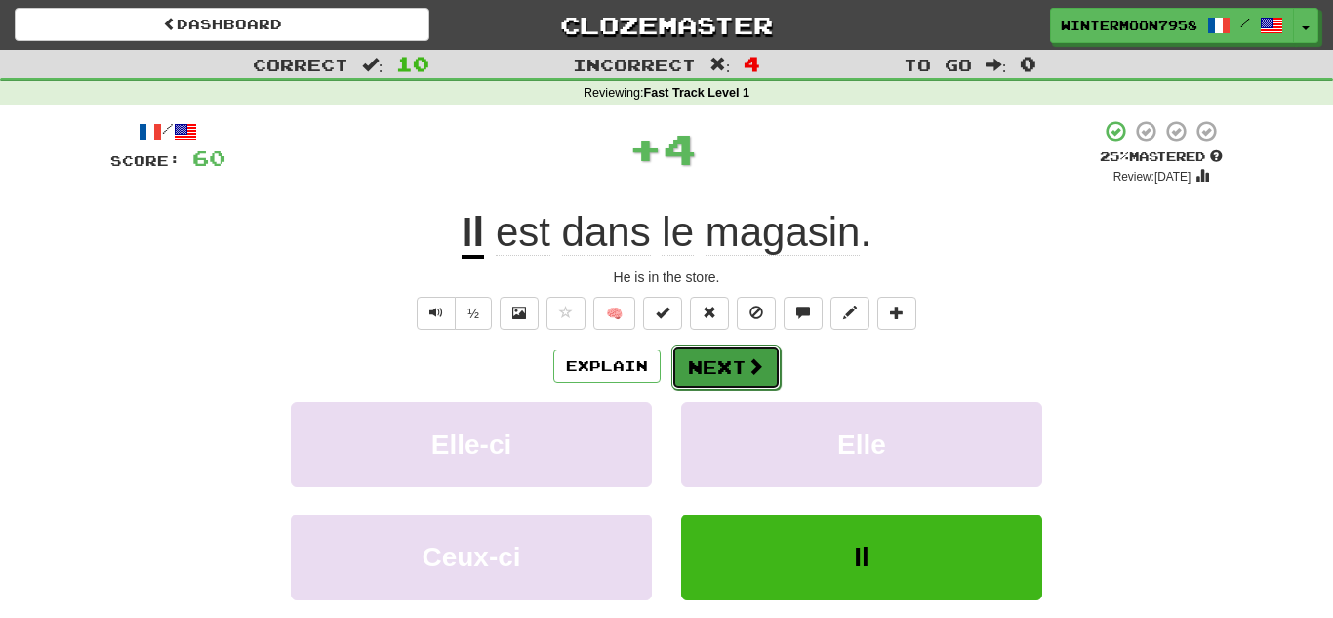
click at [739, 372] on button "Next" at bounding box center [725, 367] width 109 height 45
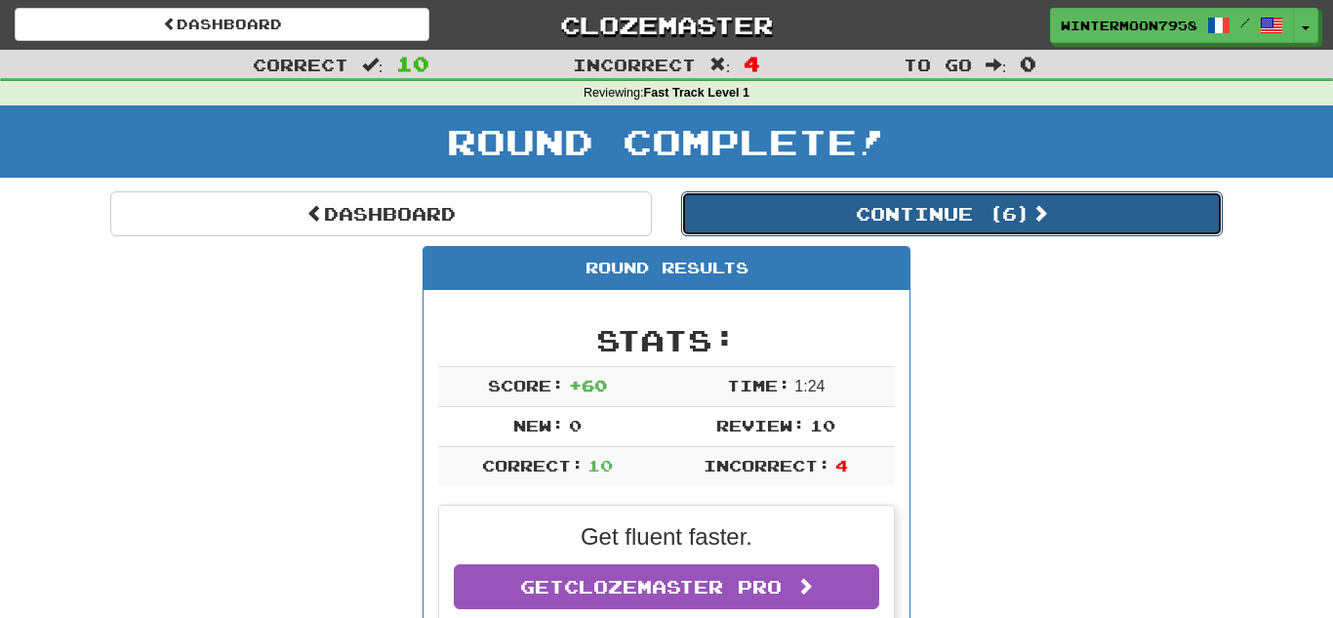
click at [1043, 221] on span at bounding box center [1041, 213] width 18 height 18
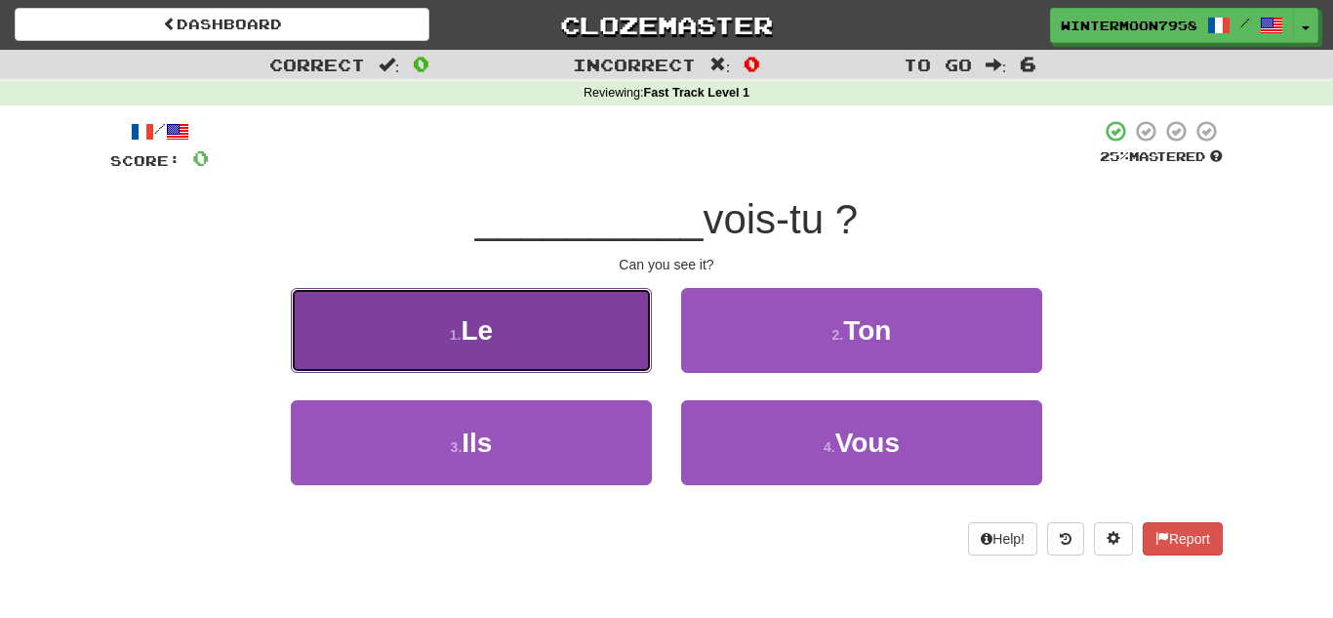
click at [640, 318] on button "1 . Le" at bounding box center [471, 330] width 361 height 85
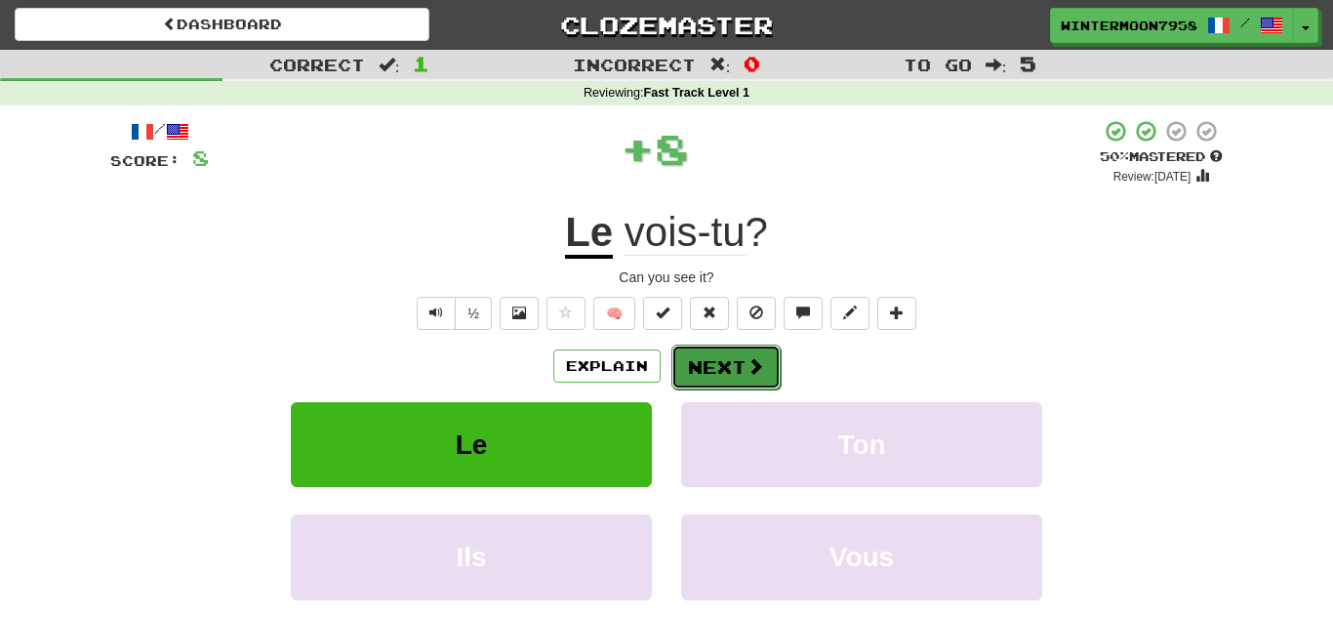
click at [700, 361] on button "Next" at bounding box center [725, 367] width 109 height 45
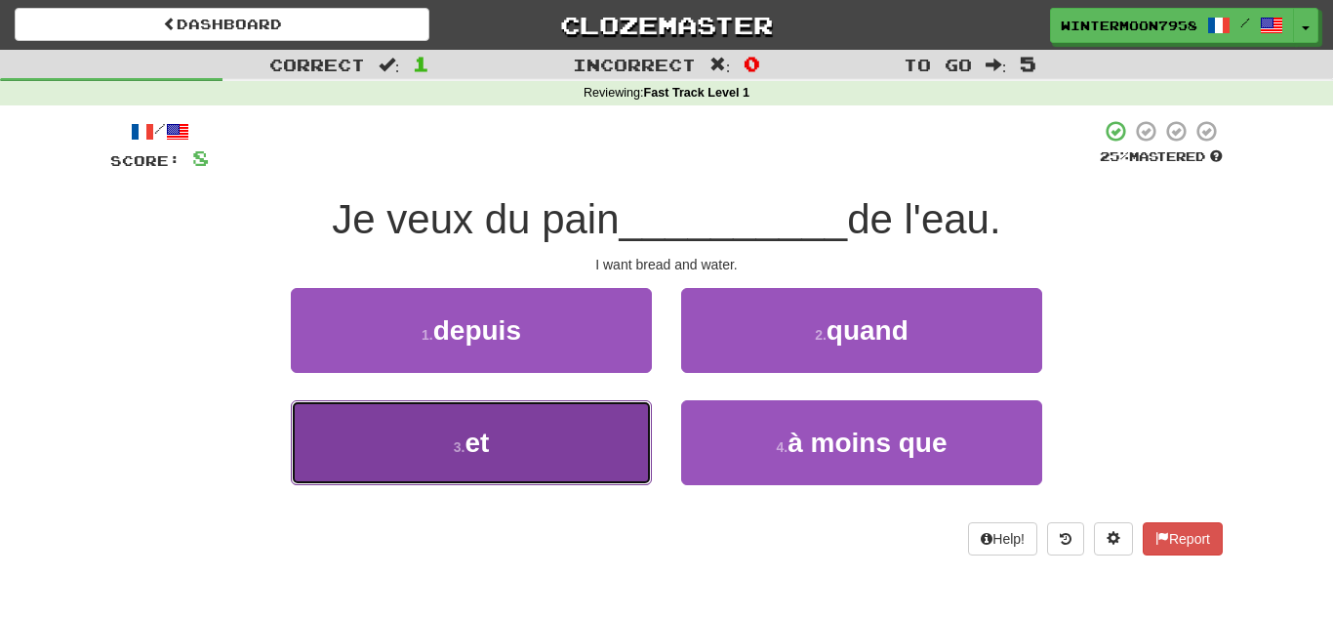
click at [624, 415] on button "3 . et" at bounding box center [471, 442] width 361 height 85
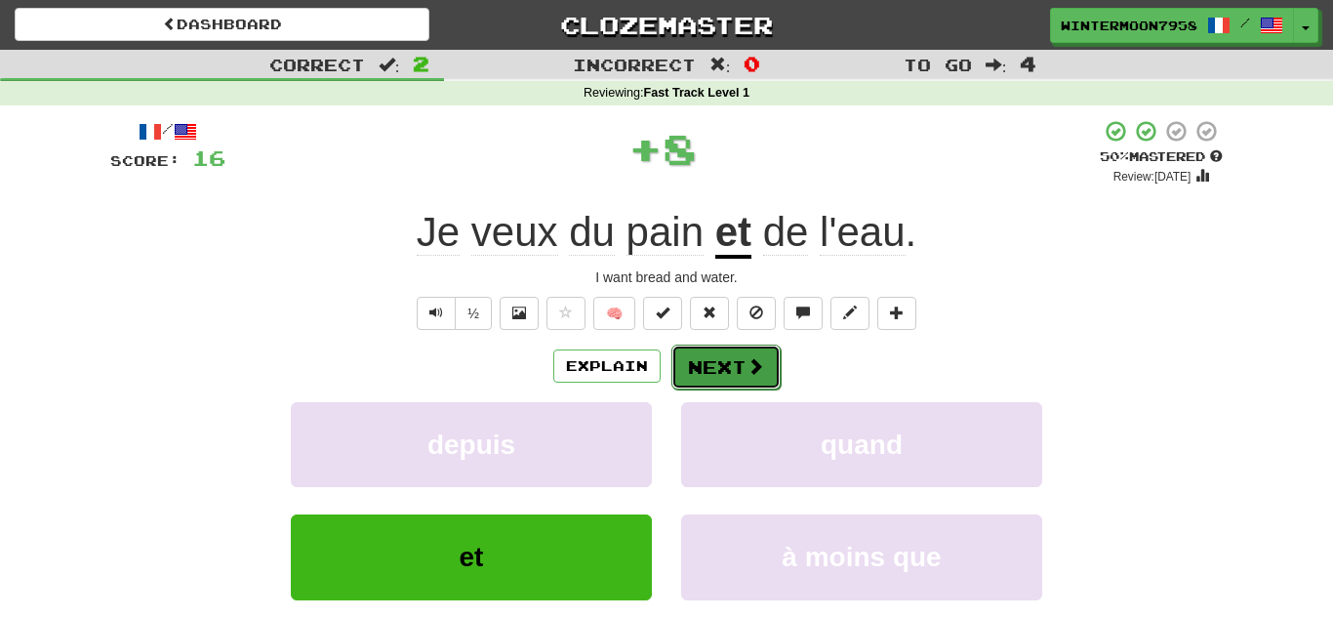
click at [735, 364] on button "Next" at bounding box center [725, 367] width 109 height 45
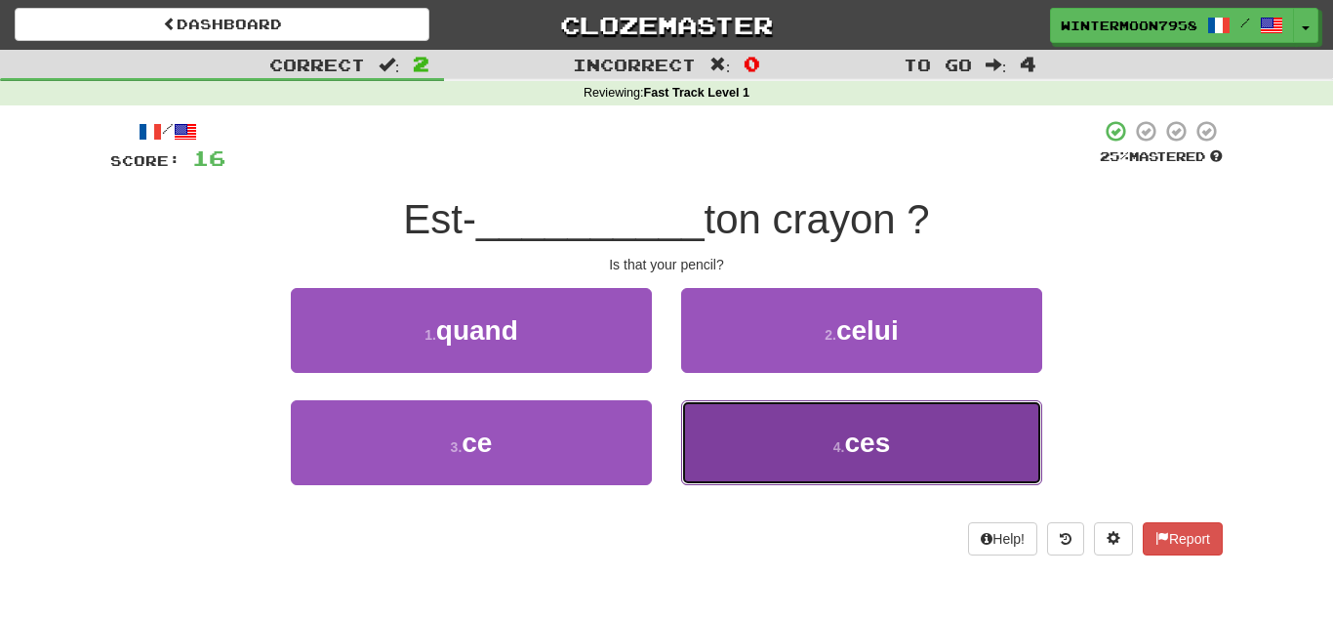
click at [731, 408] on button "4 . ces" at bounding box center [861, 442] width 361 height 85
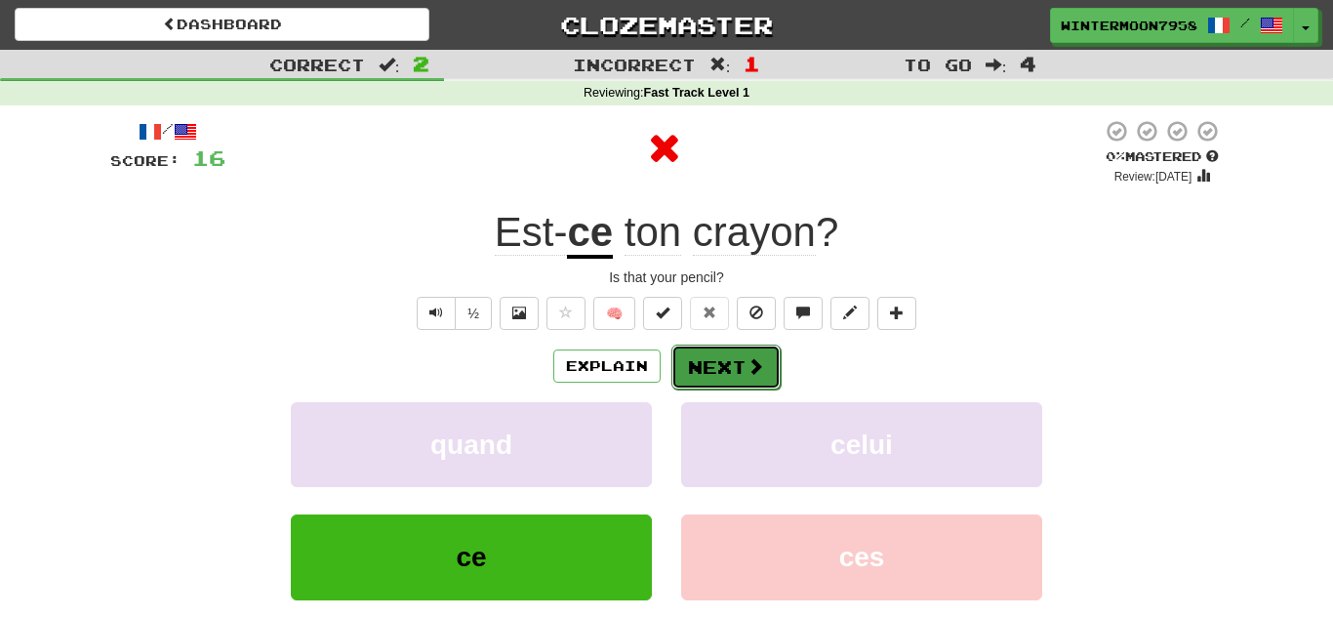
click at [742, 374] on button "Next" at bounding box center [725, 367] width 109 height 45
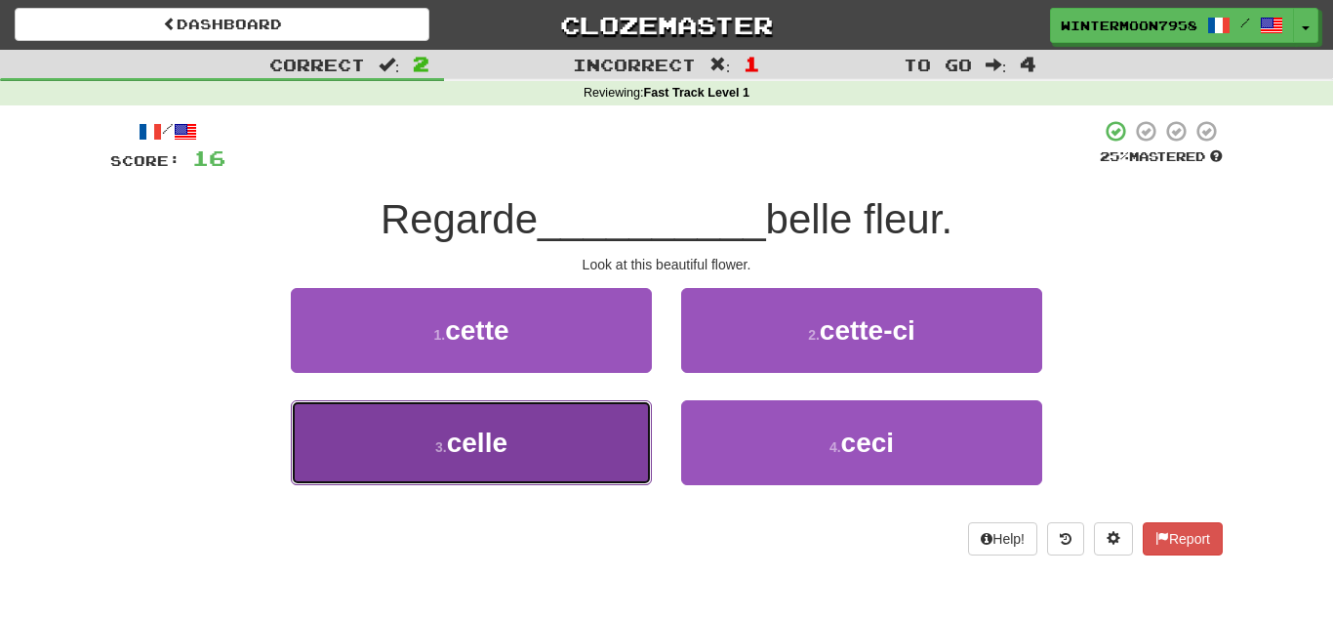
click at [615, 450] on button "3 . celle" at bounding box center [471, 442] width 361 height 85
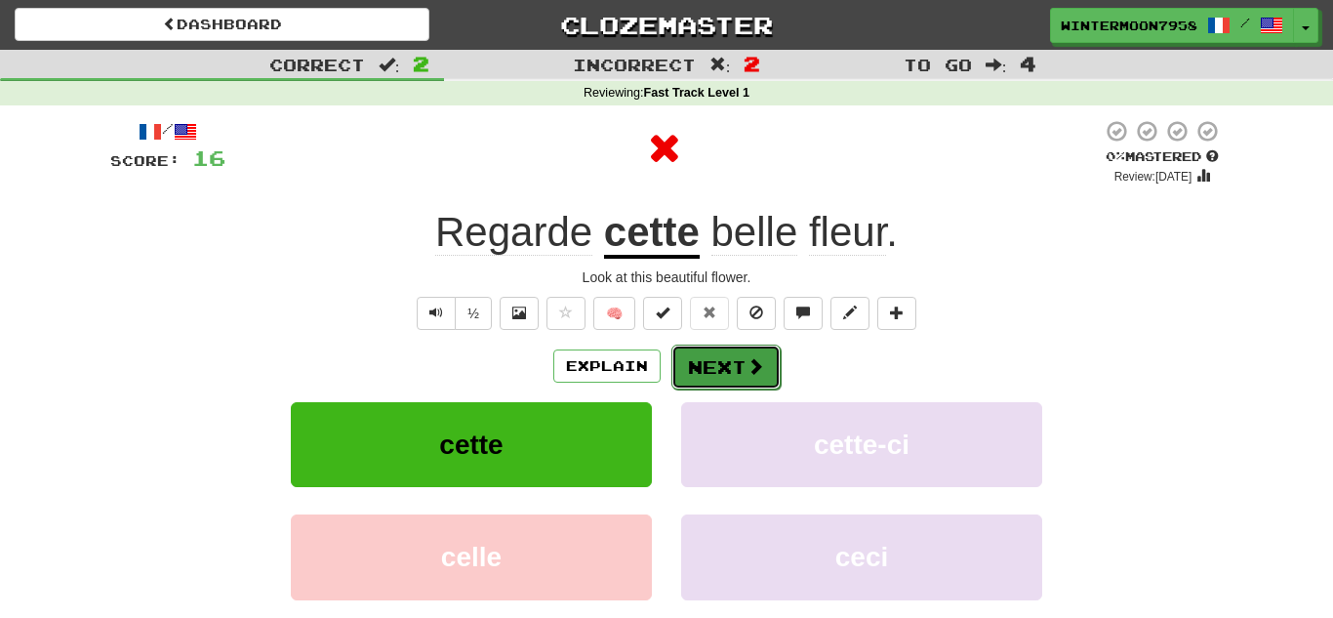
click at [710, 365] on button "Next" at bounding box center [725, 367] width 109 height 45
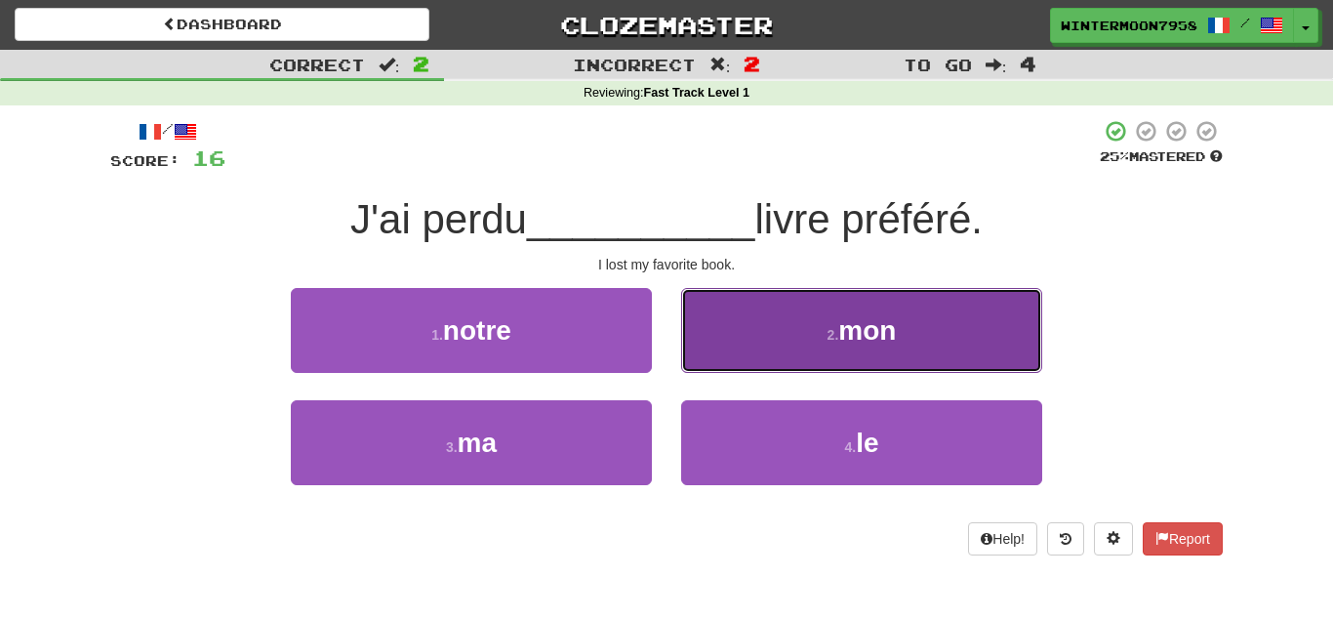
click at [809, 332] on button "2 . mon" at bounding box center [861, 330] width 361 height 85
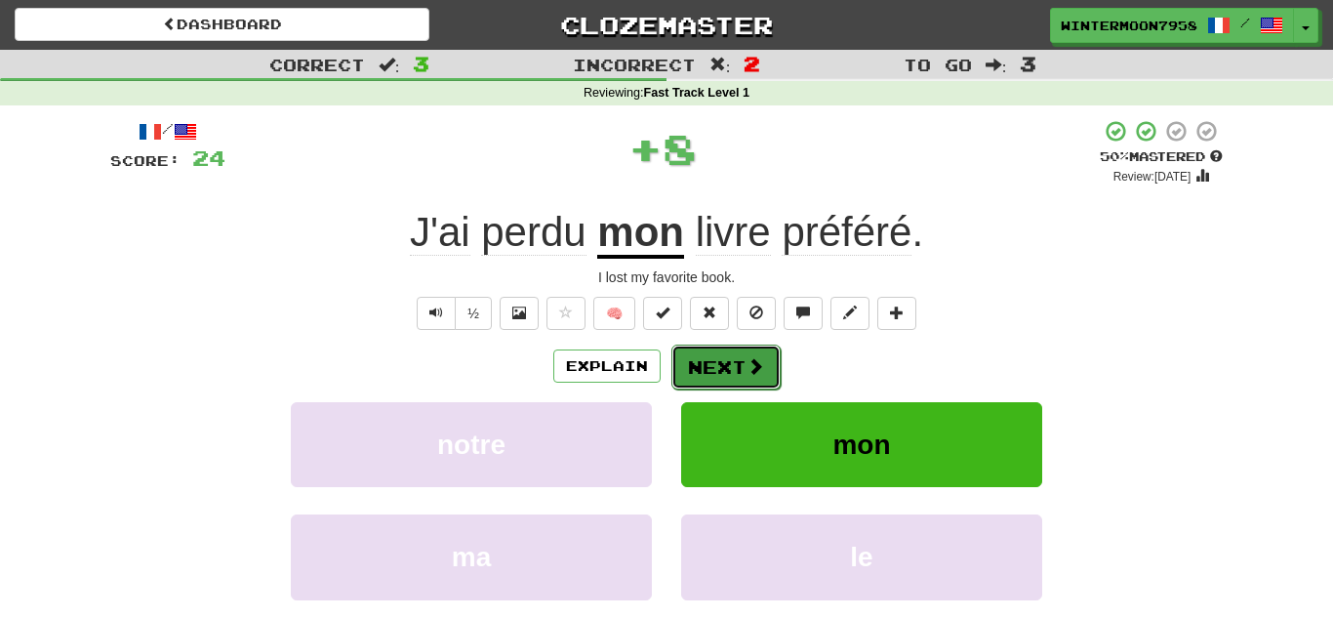
click at [774, 353] on button "Next" at bounding box center [725, 367] width 109 height 45
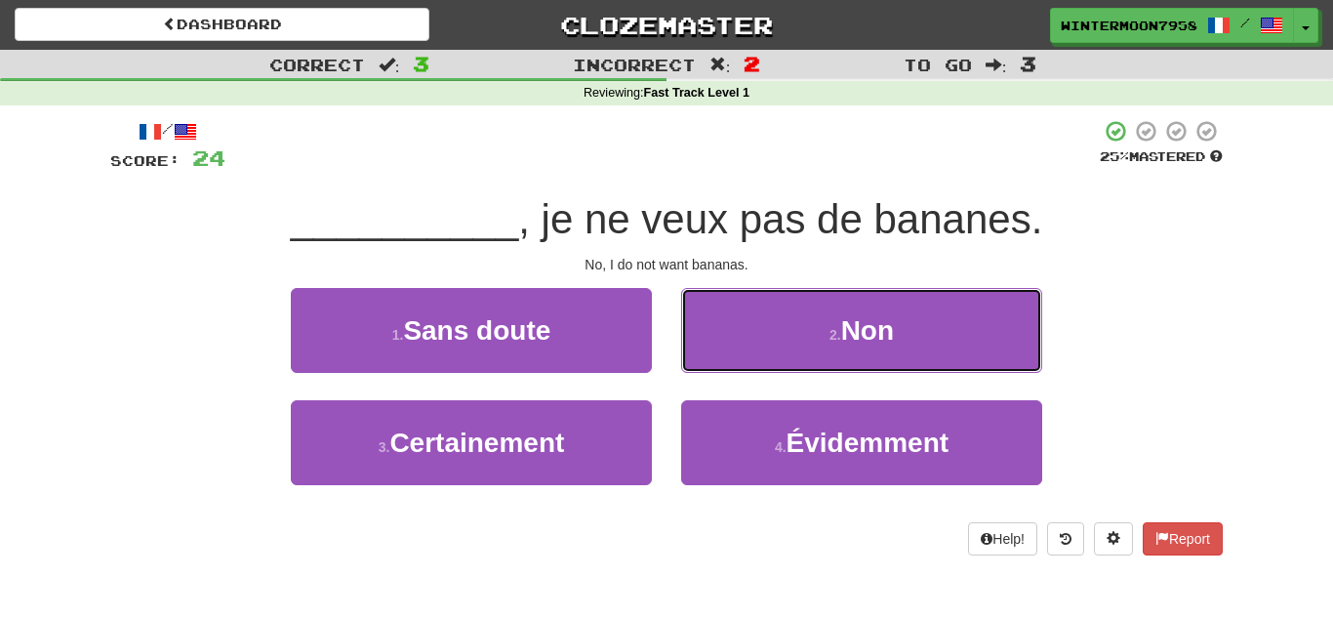
click at [774, 353] on button "2 . Non" at bounding box center [861, 330] width 361 height 85
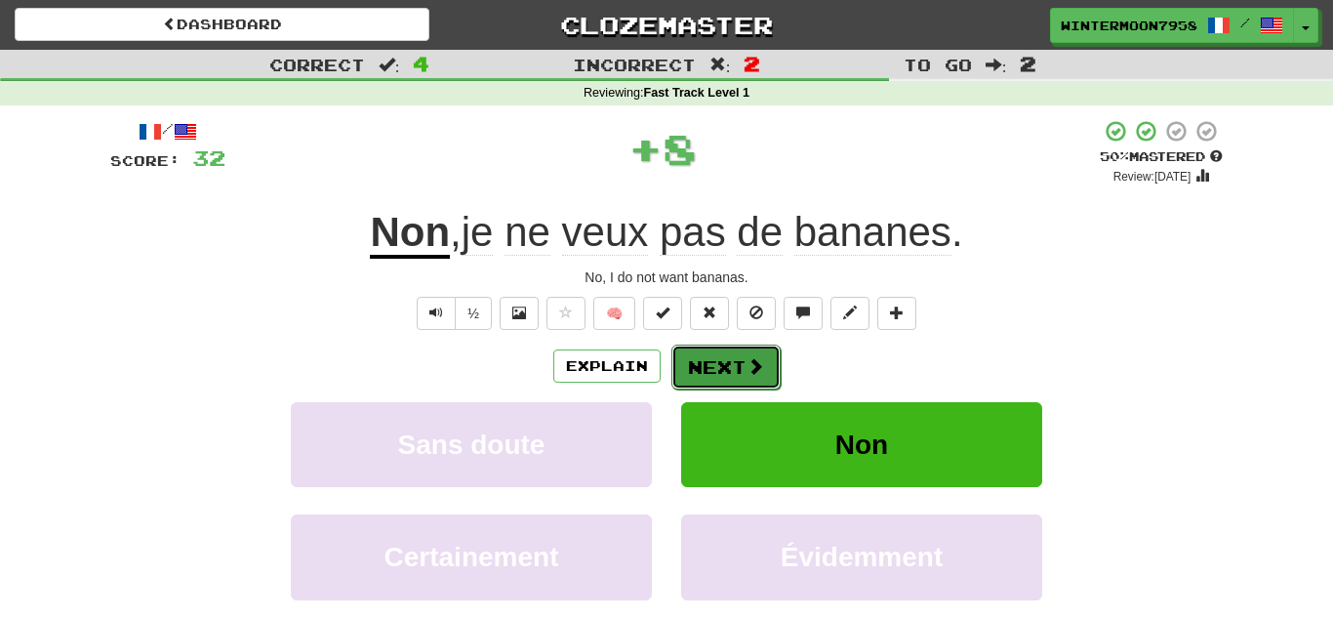
click at [747, 363] on span at bounding box center [756, 366] width 18 height 18
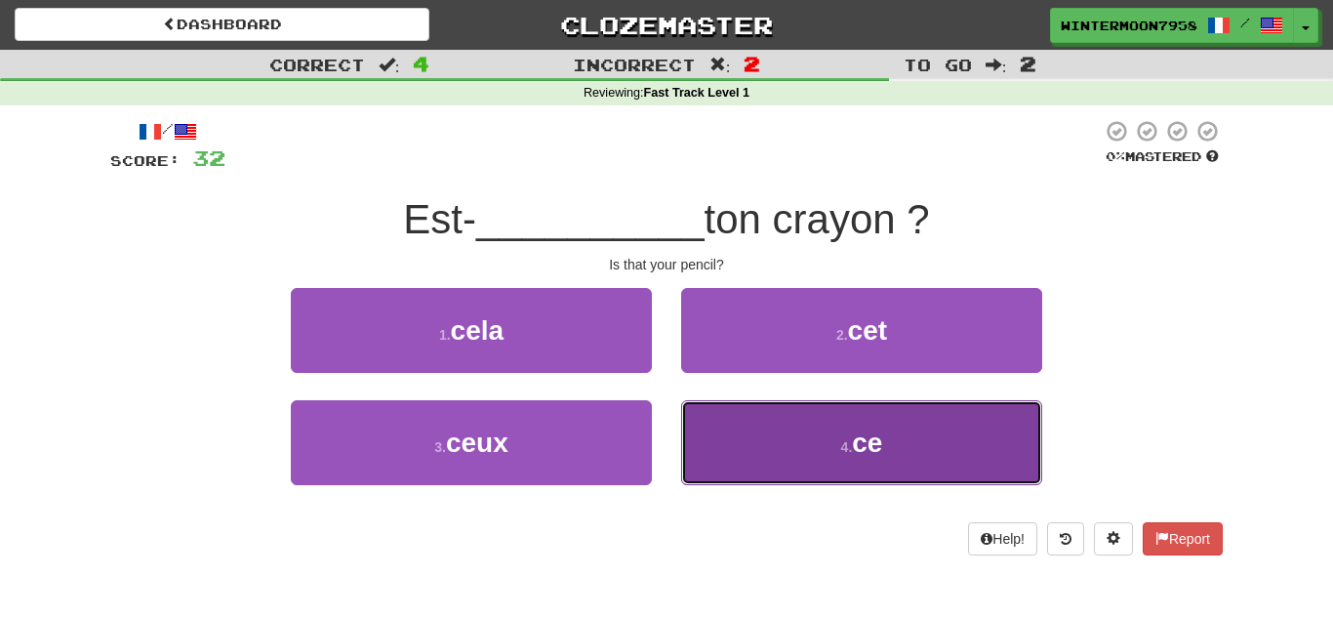
click at [762, 443] on button "4 . ce" at bounding box center [861, 442] width 361 height 85
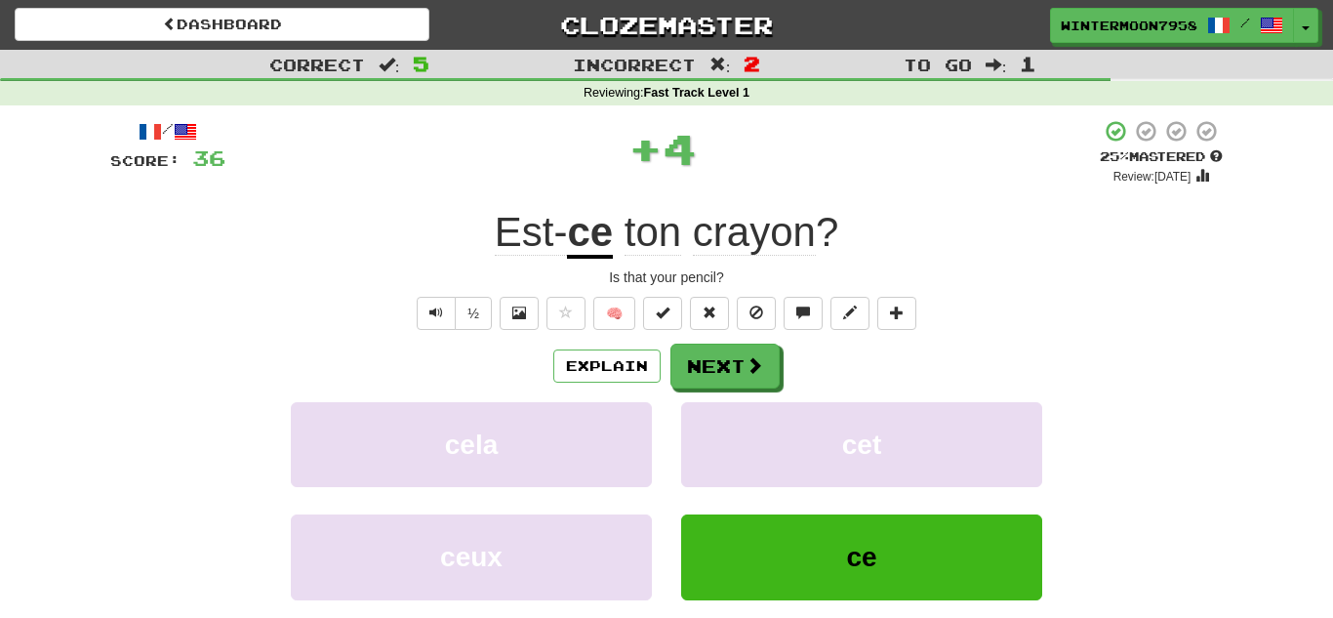
click at [721, 344] on div "Explain Next" at bounding box center [666, 366] width 1113 height 45
click at [730, 364] on button "Next" at bounding box center [725, 367] width 109 height 45
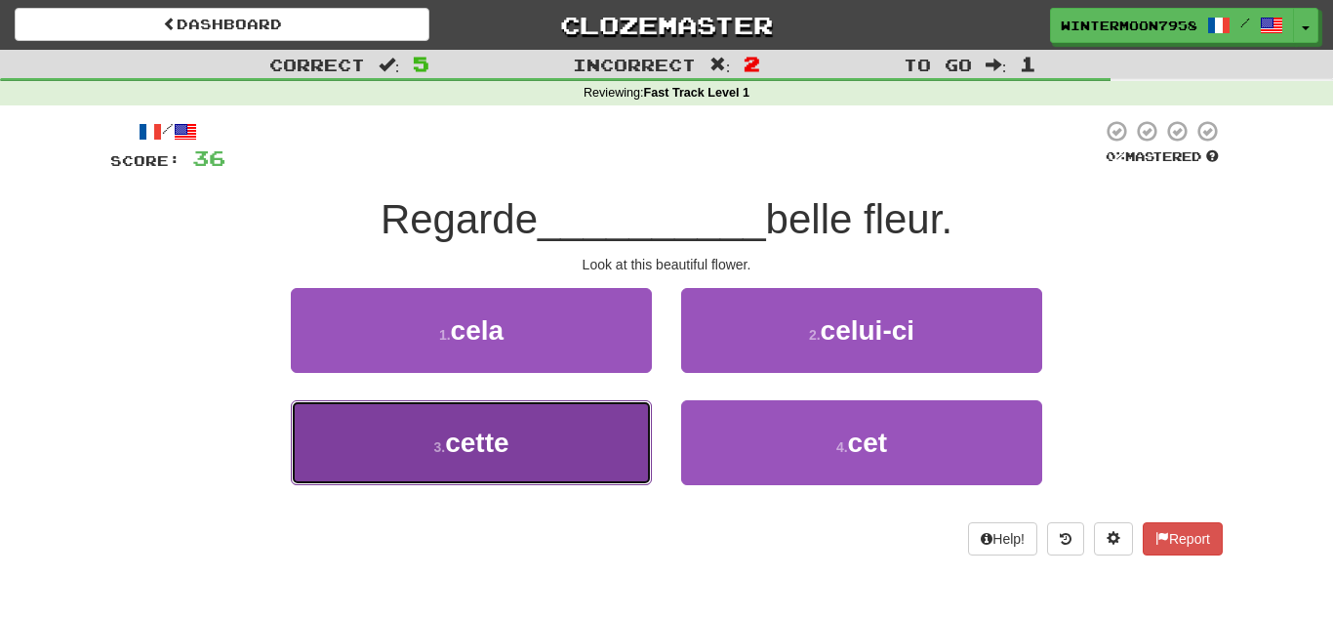
click at [585, 428] on button "3 . cette" at bounding box center [471, 442] width 361 height 85
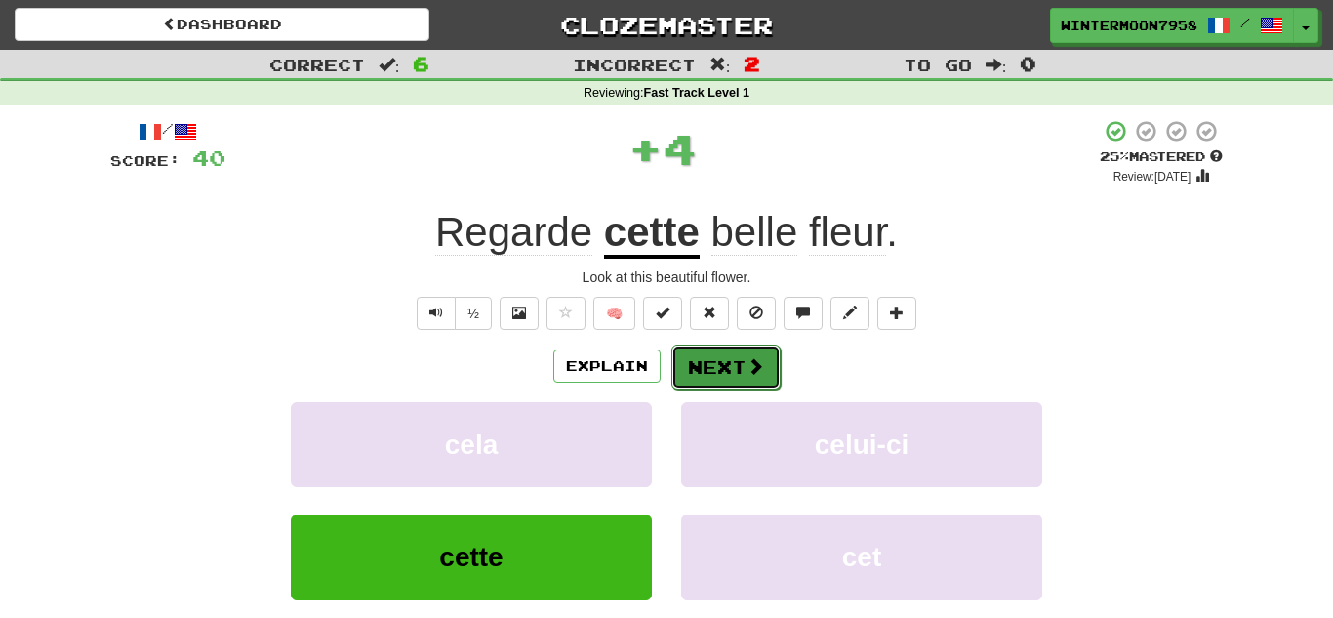
click at [747, 367] on span at bounding box center [756, 366] width 18 height 18
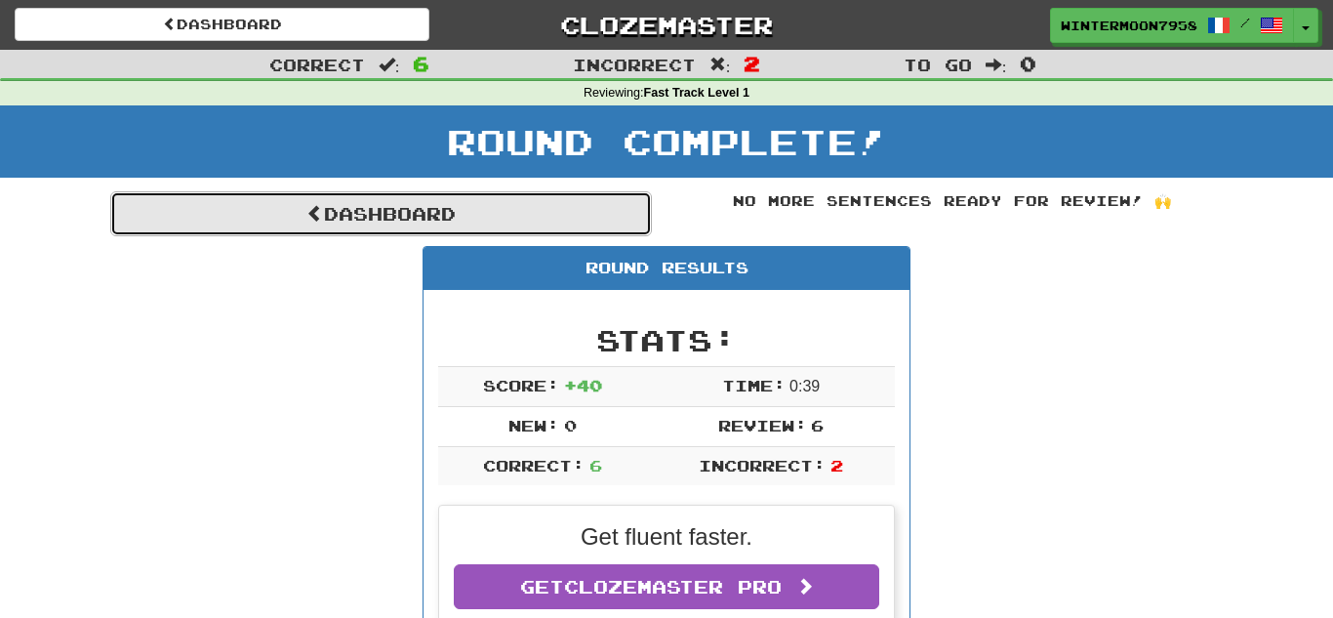
click at [427, 220] on link "Dashboard" at bounding box center [381, 213] width 542 height 45
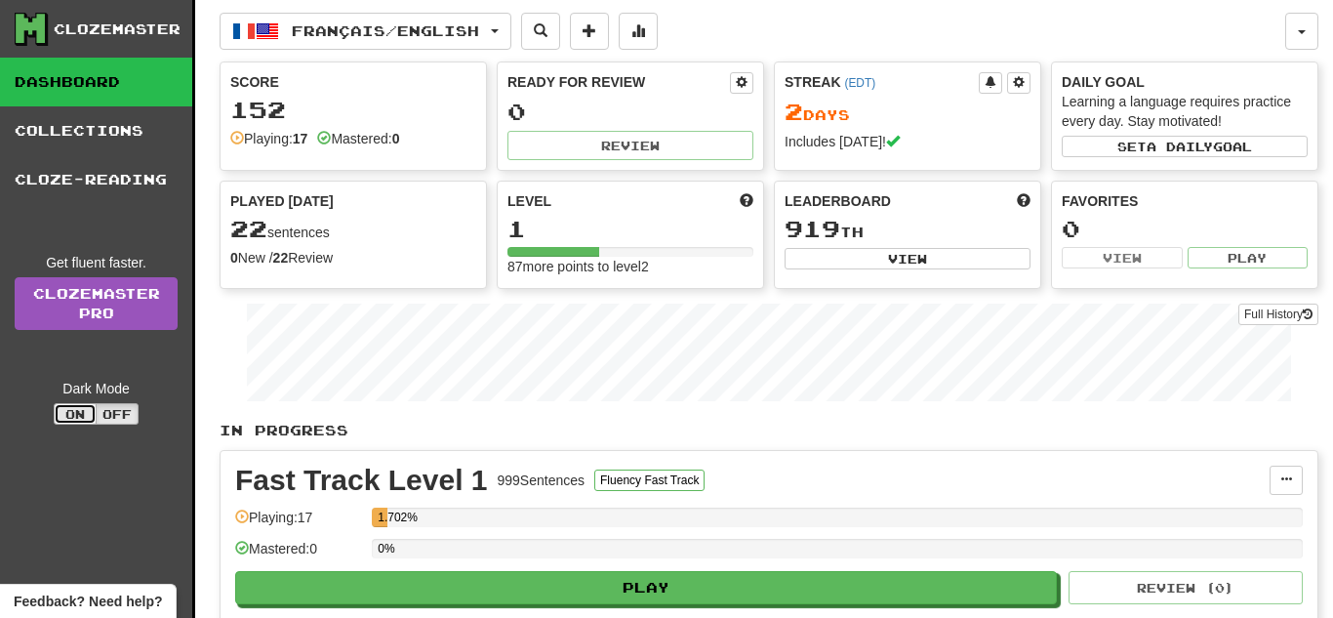
click at [85, 416] on button "On" at bounding box center [75, 413] width 43 height 21
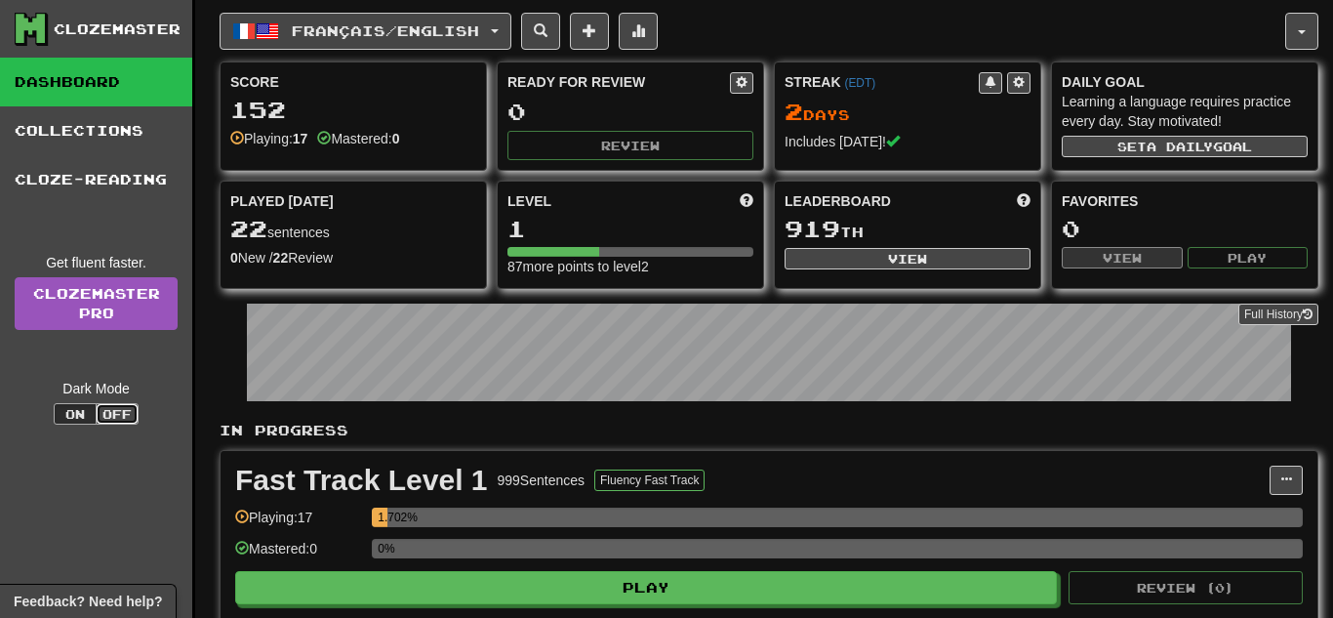
click at [116, 417] on button "Off" at bounding box center [117, 413] width 43 height 21
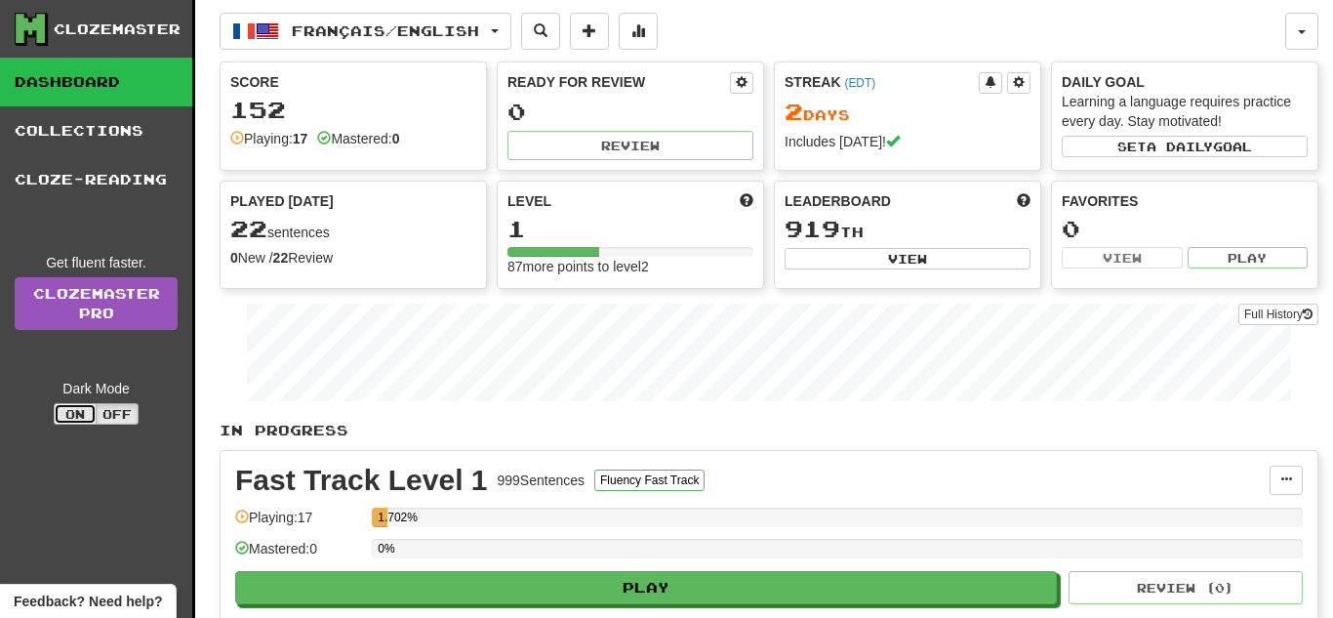
click at [82, 410] on button "On" at bounding box center [75, 413] width 43 height 21
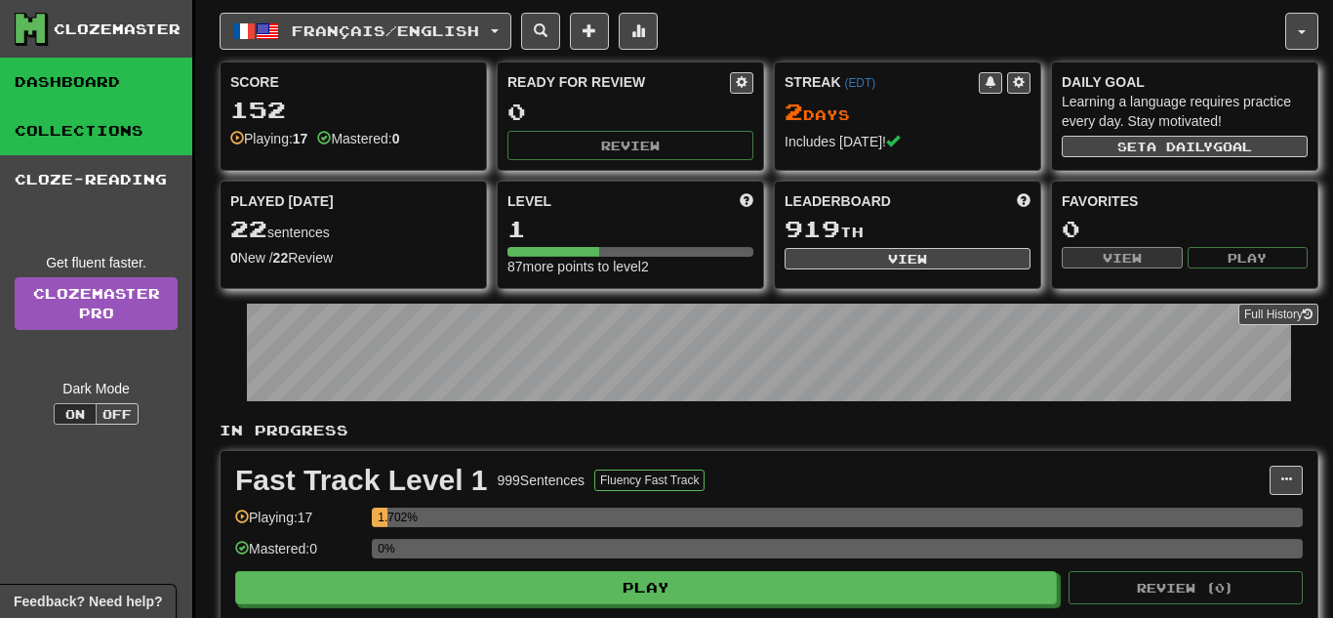
click at [98, 138] on link "Collections" at bounding box center [96, 130] width 192 height 49
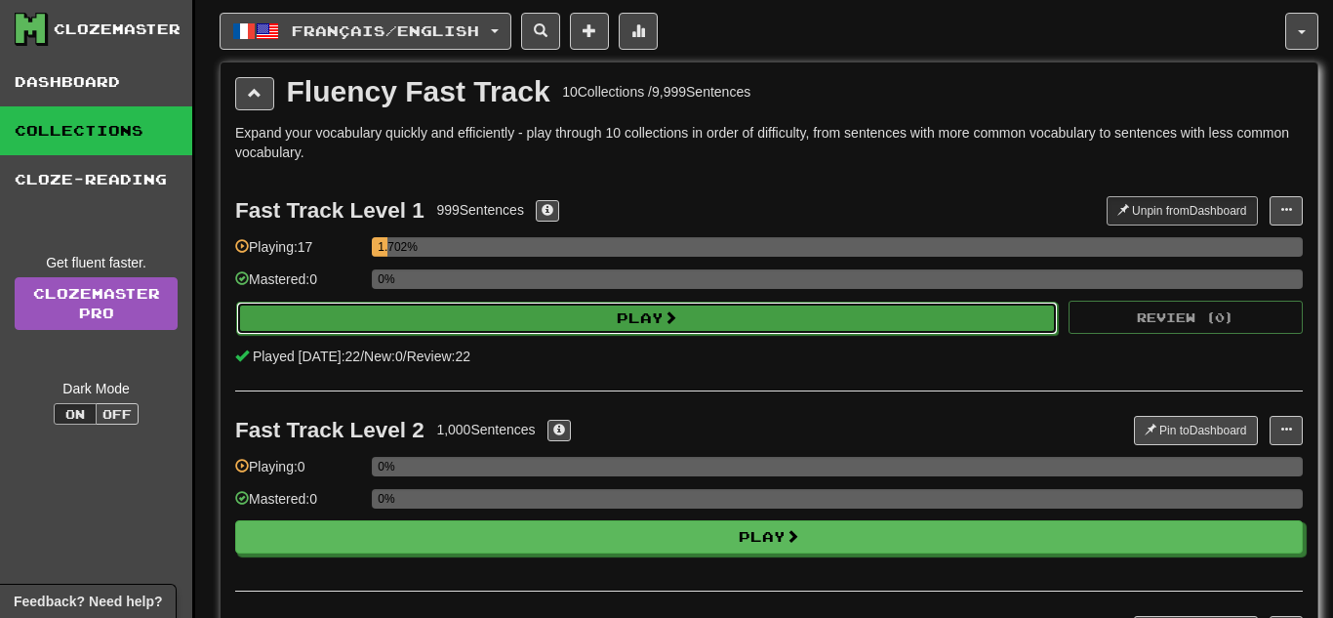
click at [293, 329] on button "Play" at bounding box center [647, 318] width 822 height 33
select select "**"
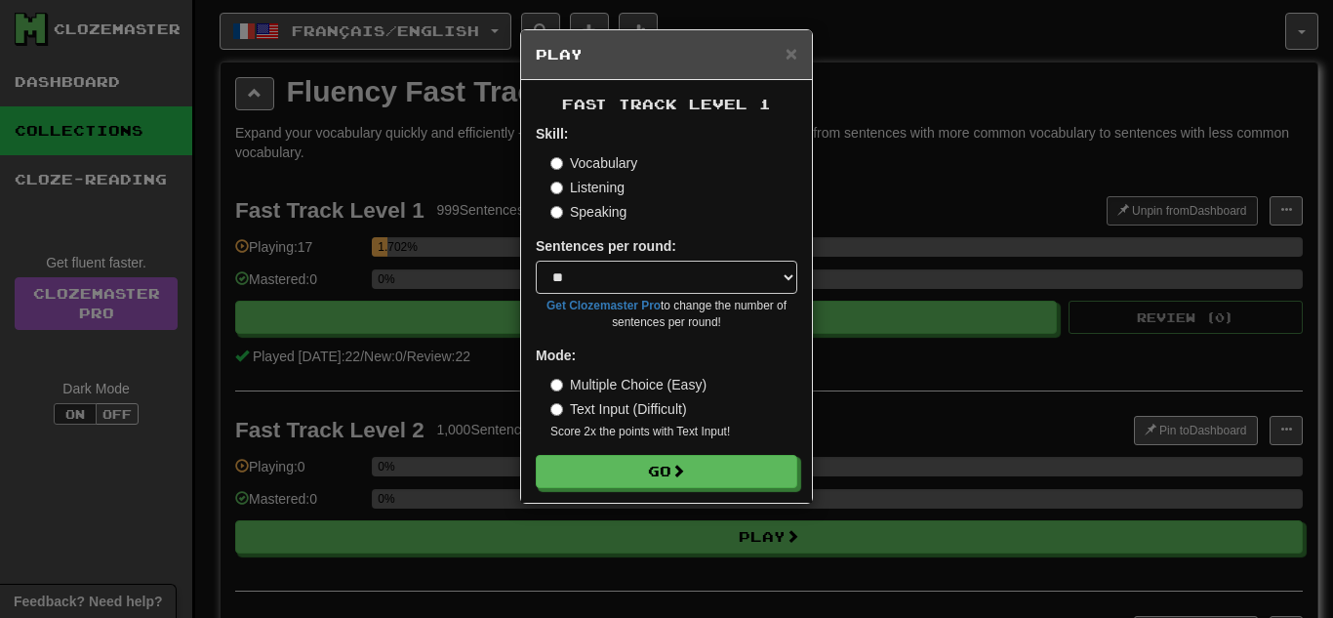
click at [557, 170] on label "Vocabulary" at bounding box center [593, 163] width 87 height 20
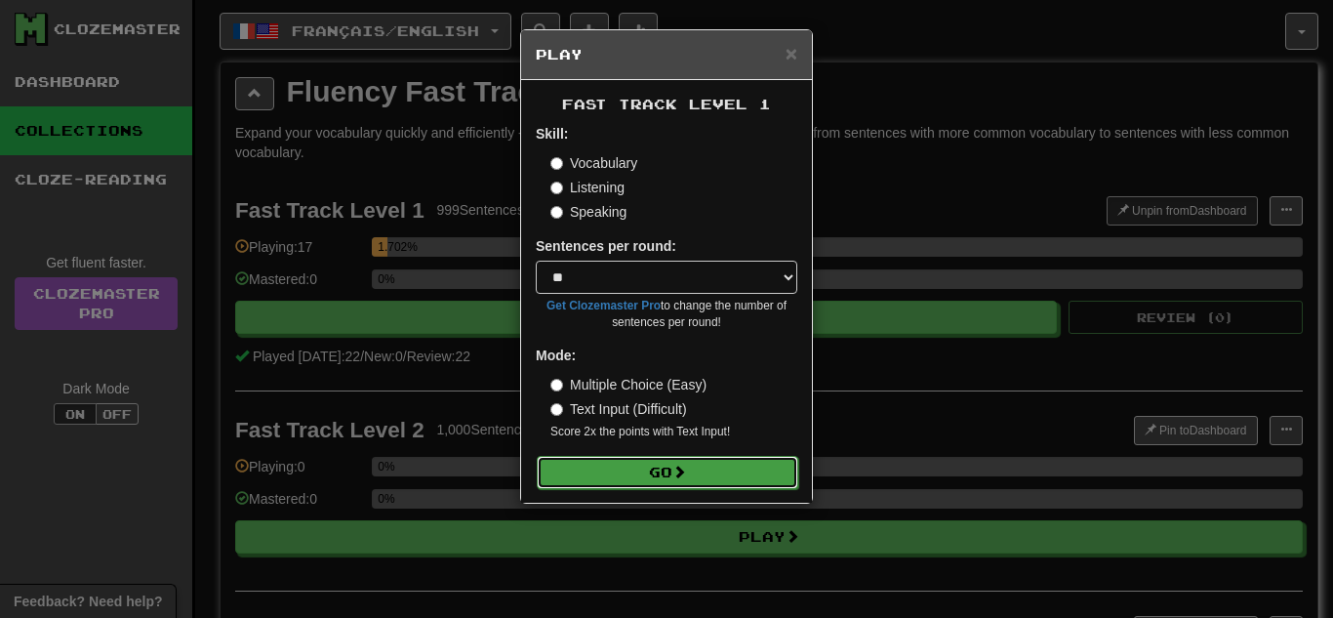
click at [583, 468] on button "Go" at bounding box center [668, 472] width 262 height 33
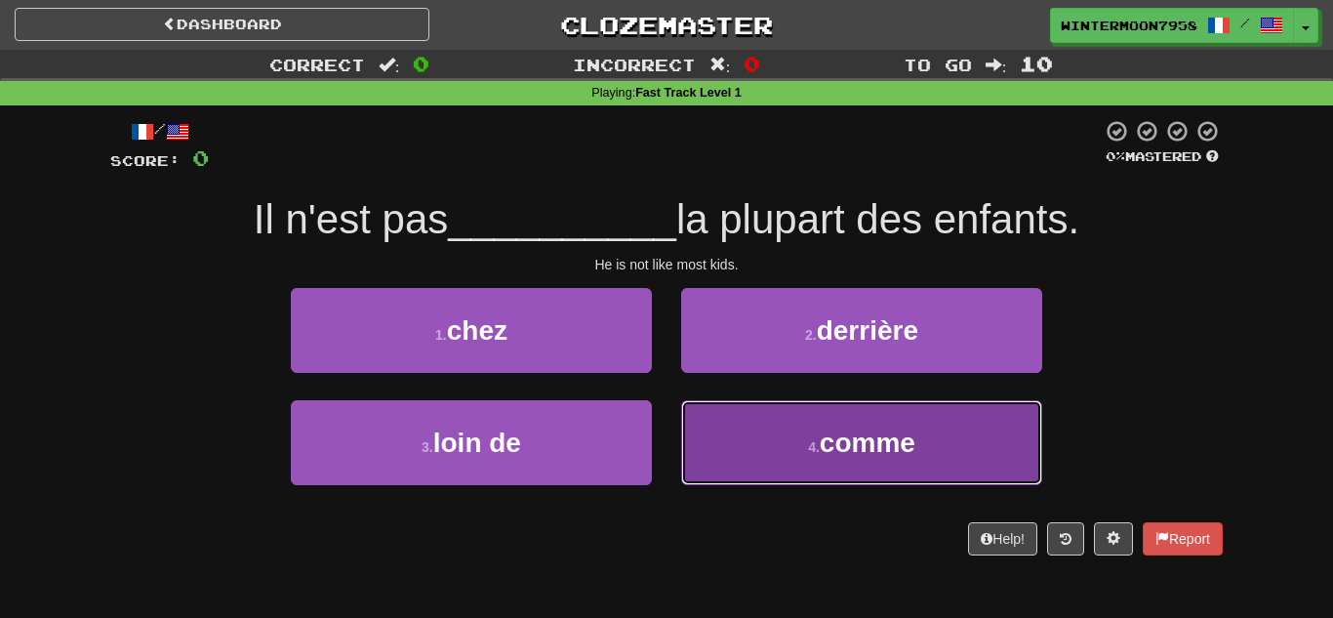
click at [871, 448] on span "comme" at bounding box center [868, 442] width 96 height 30
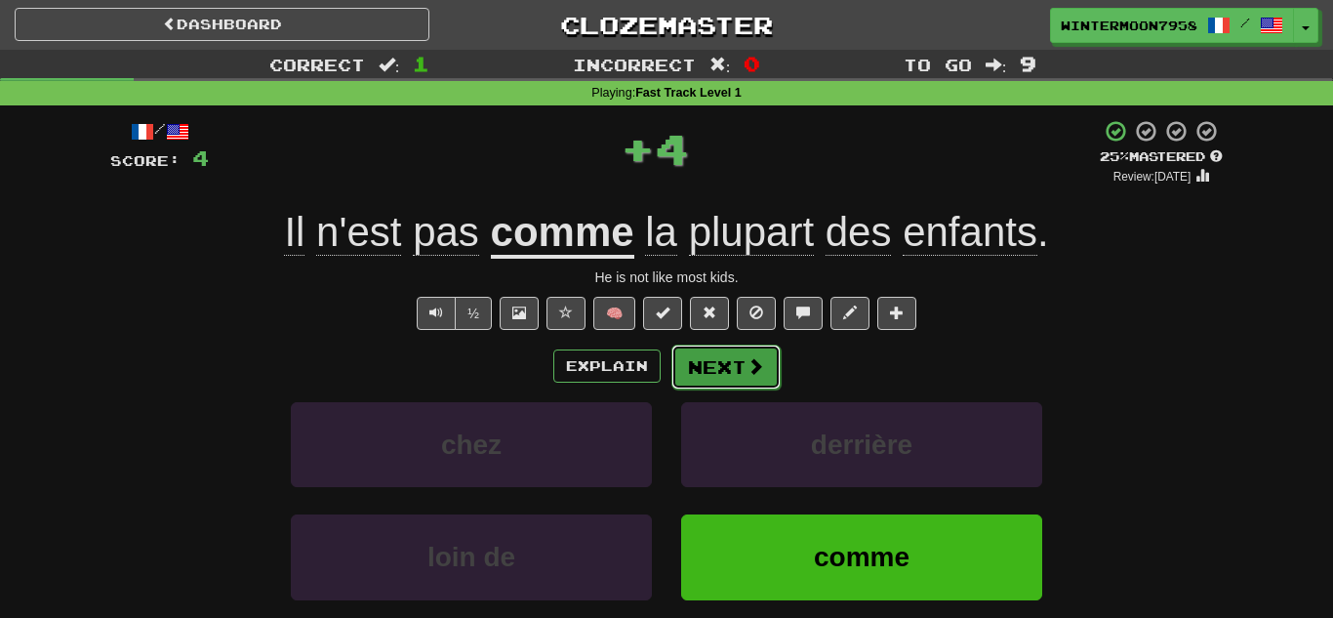
click at [757, 365] on span at bounding box center [756, 366] width 18 height 18
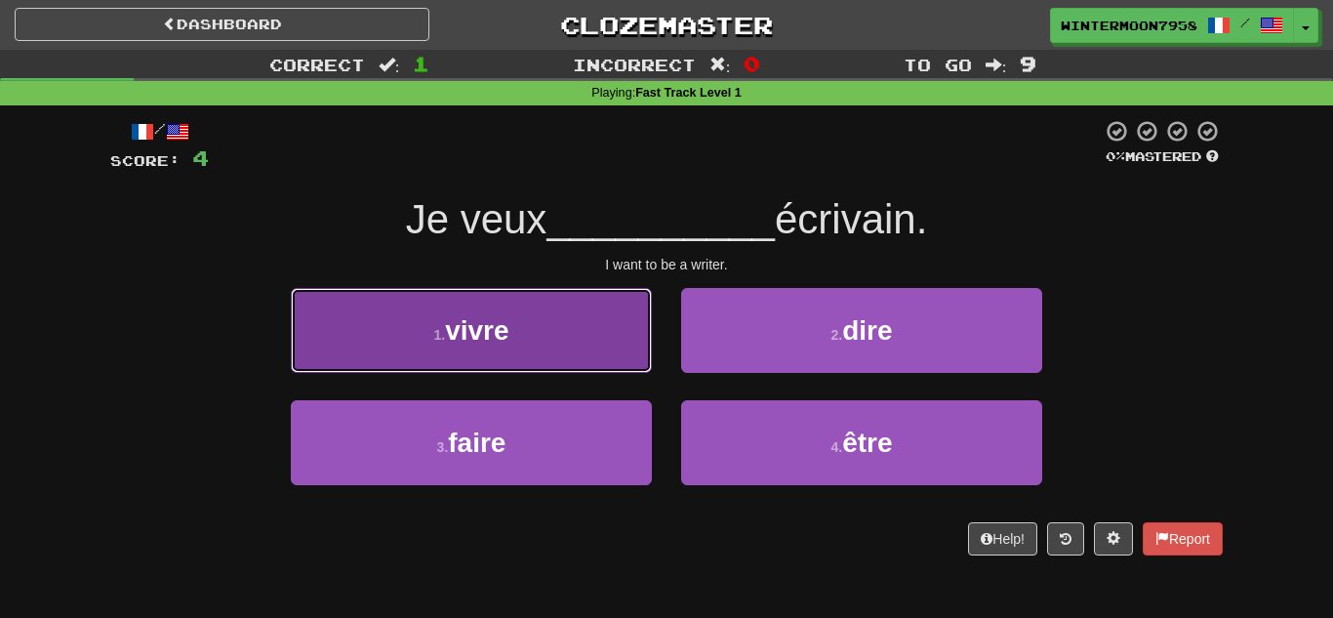
click at [577, 363] on button "1 . vivre" at bounding box center [471, 330] width 361 height 85
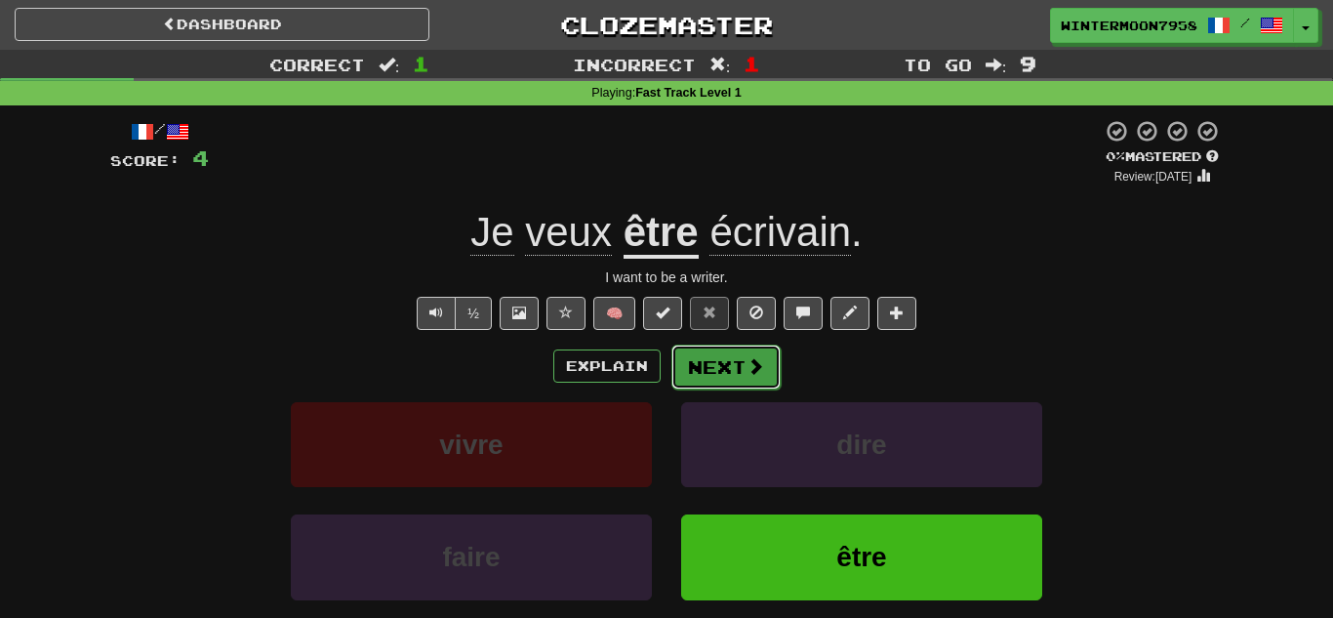
click at [723, 357] on button "Next" at bounding box center [725, 367] width 109 height 45
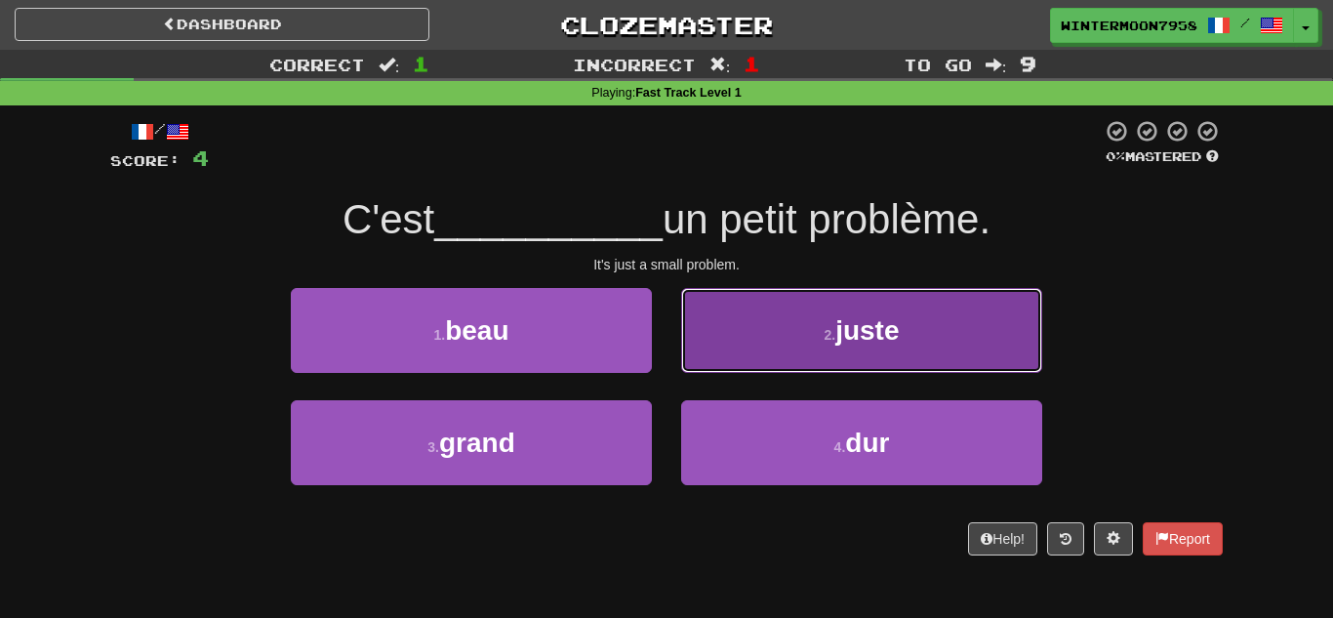
click at [711, 305] on button "2 . juste" at bounding box center [861, 330] width 361 height 85
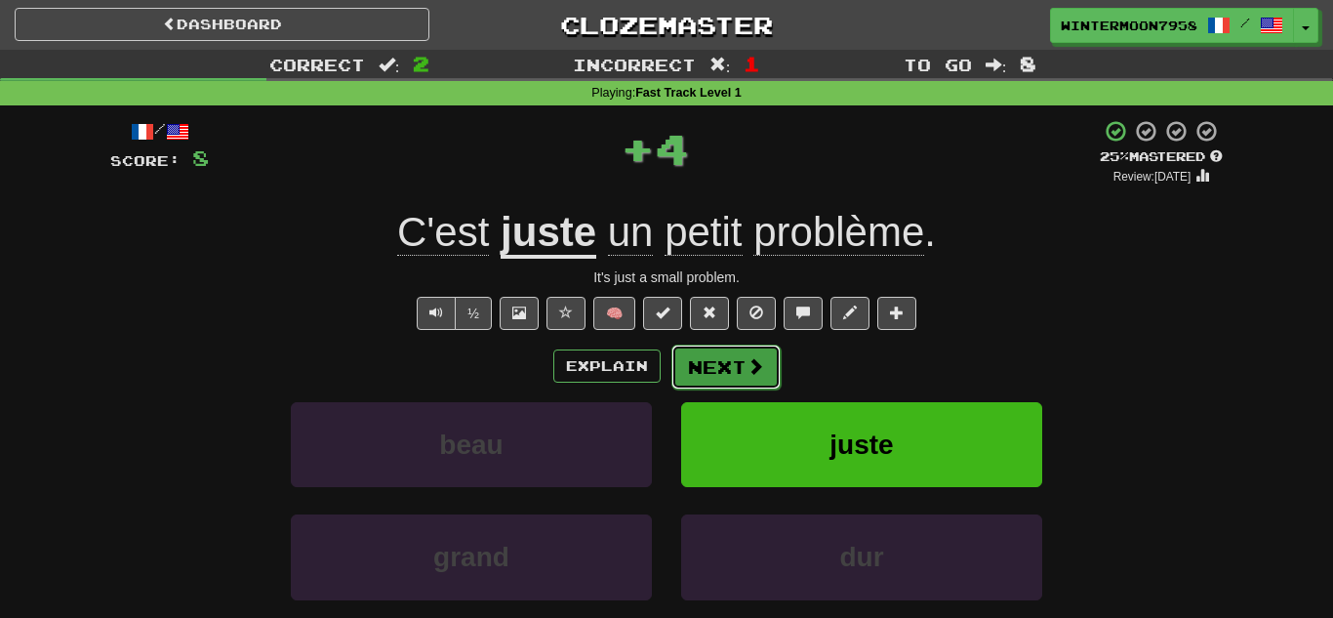
click at [716, 382] on button "Next" at bounding box center [725, 367] width 109 height 45
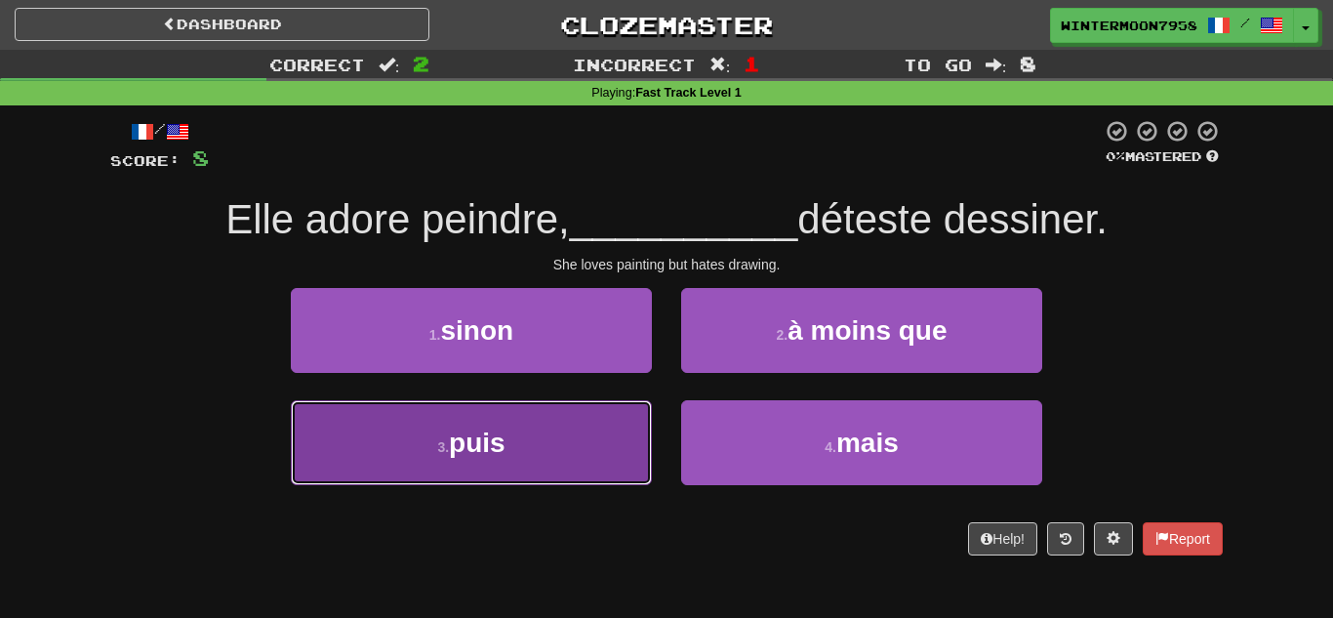
click at [622, 430] on button "3 . puis" at bounding box center [471, 442] width 361 height 85
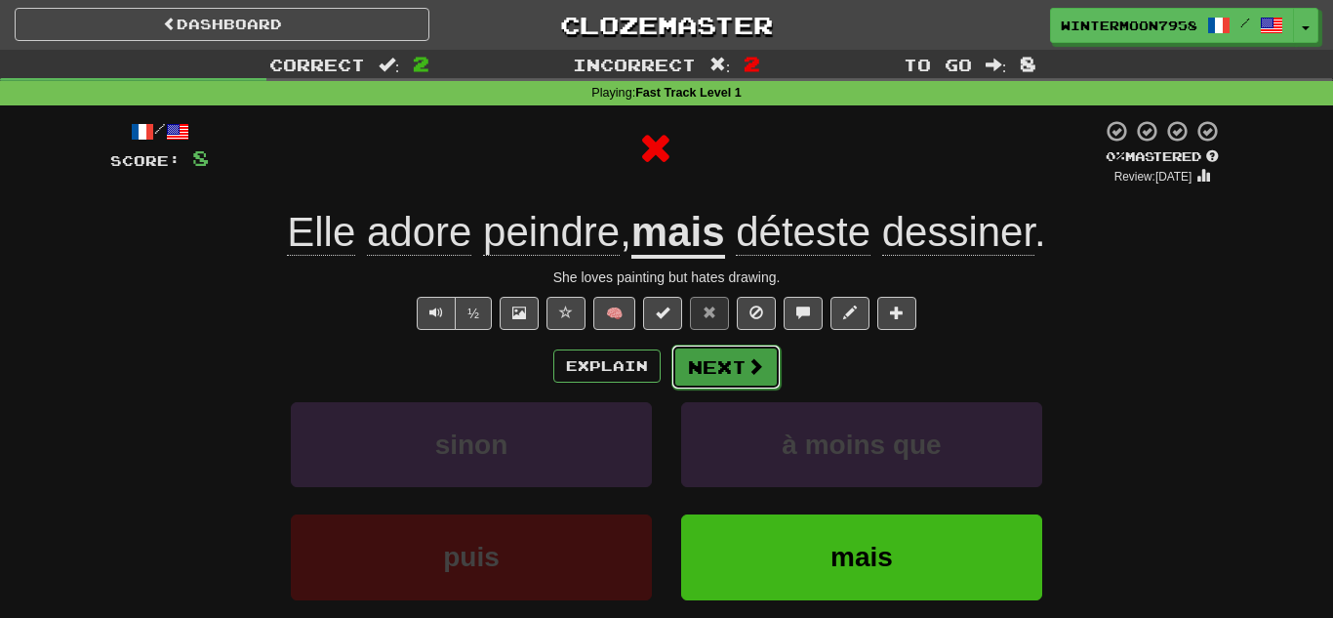
click at [748, 386] on button "Next" at bounding box center [725, 367] width 109 height 45
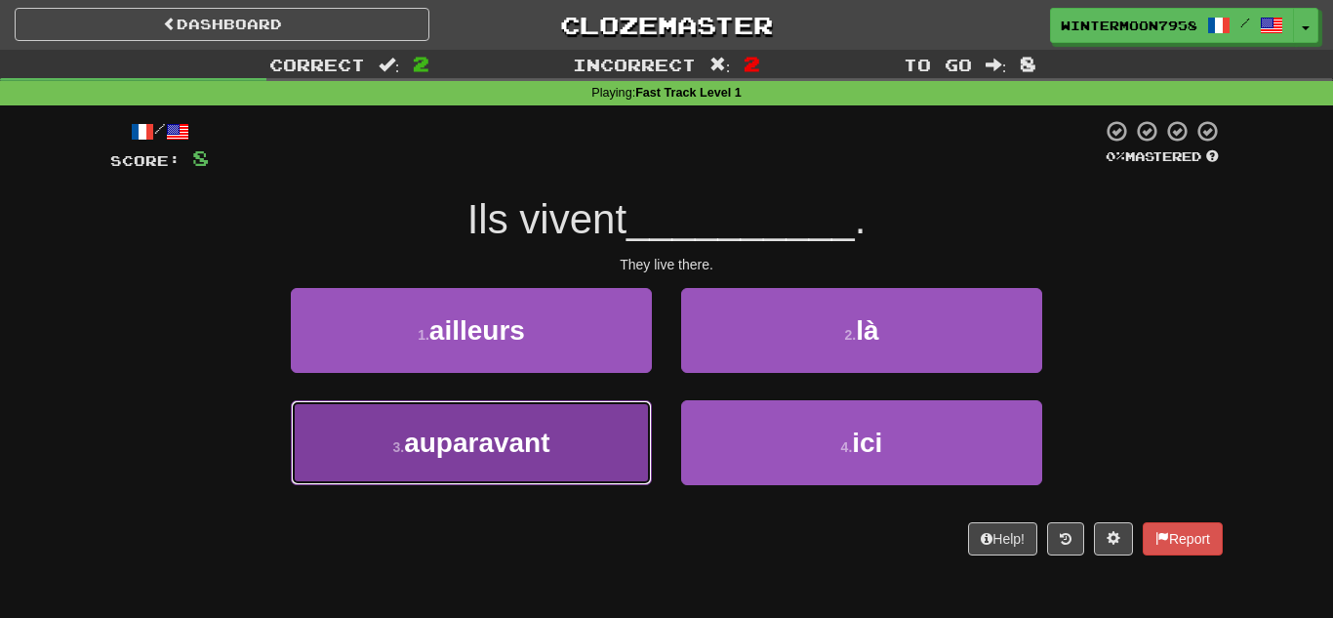
click at [552, 478] on button "3 . auparavant" at bounding box center [471, 442] width 361 height 85
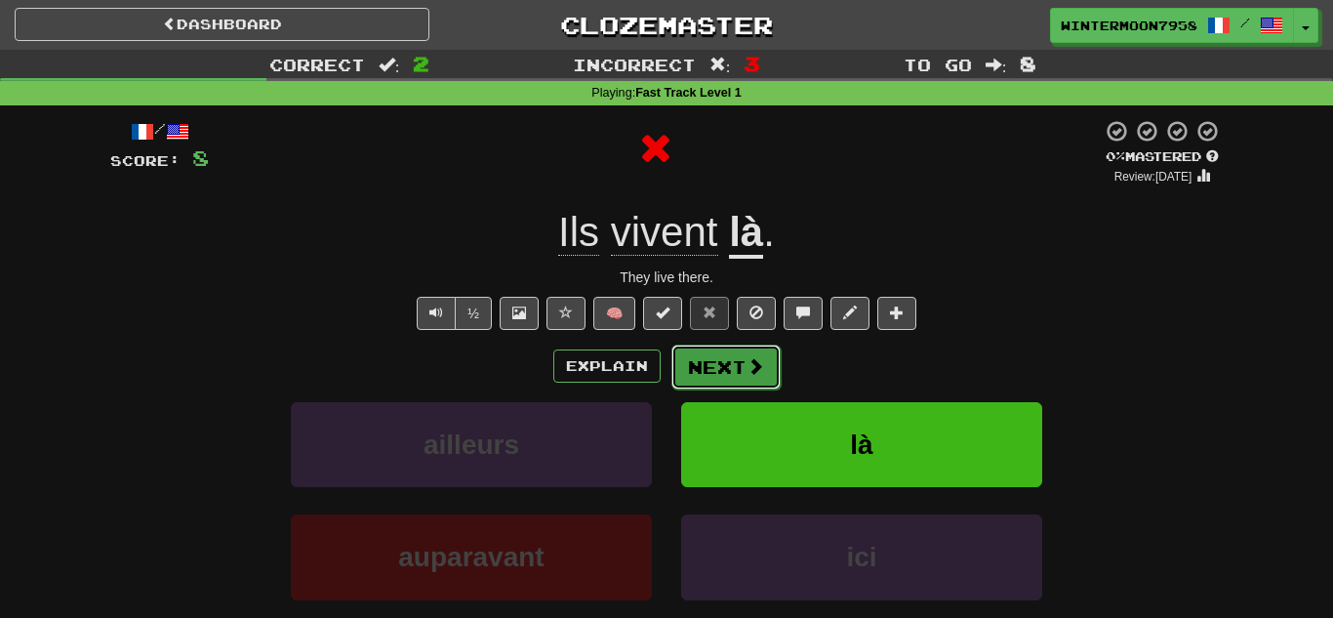
click at [730, 373] on button "Next" at bounding box center [725, 367] width 109 height 45
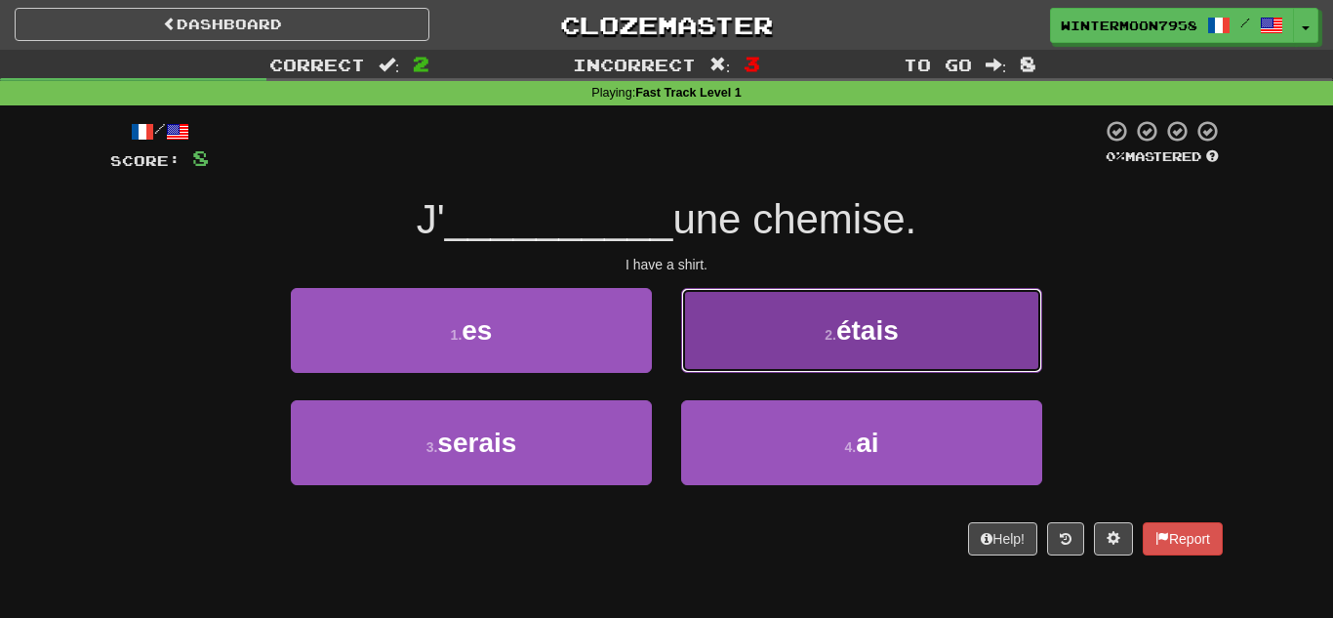
click at [781, 325] on button "2 . étais" at bounding box center [861, 330] width 361 height 85
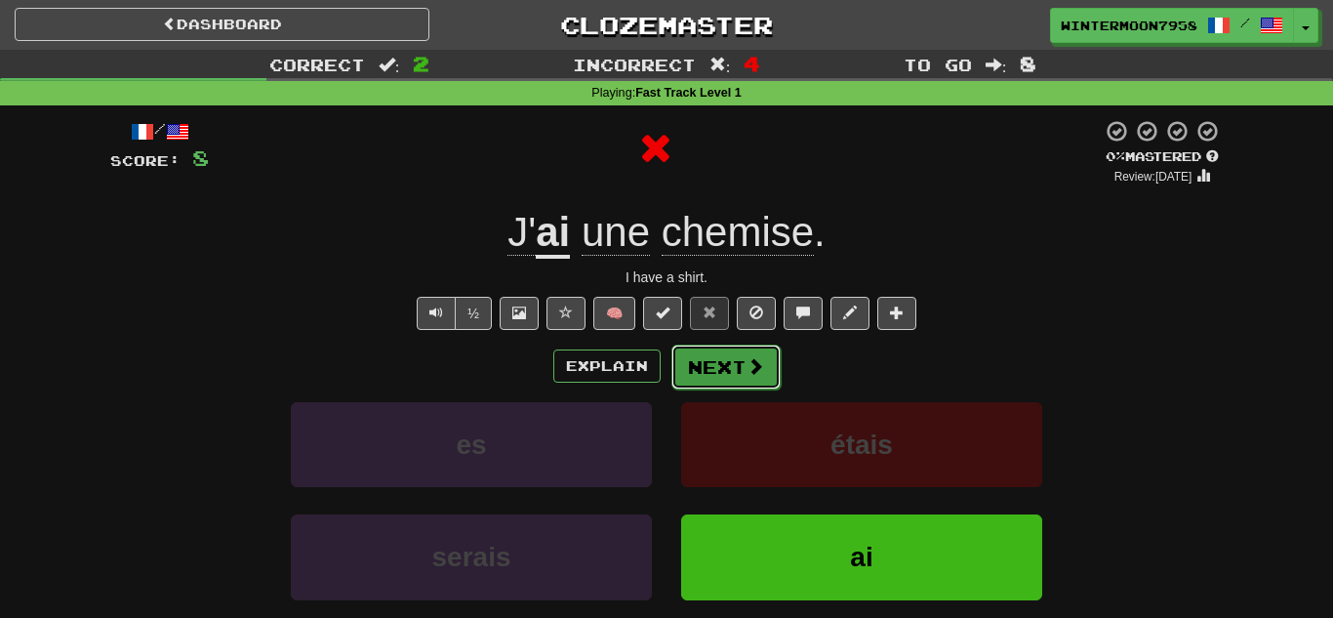
click at [758, 357] on span at bounding box center [756, 366] width 18 height 18
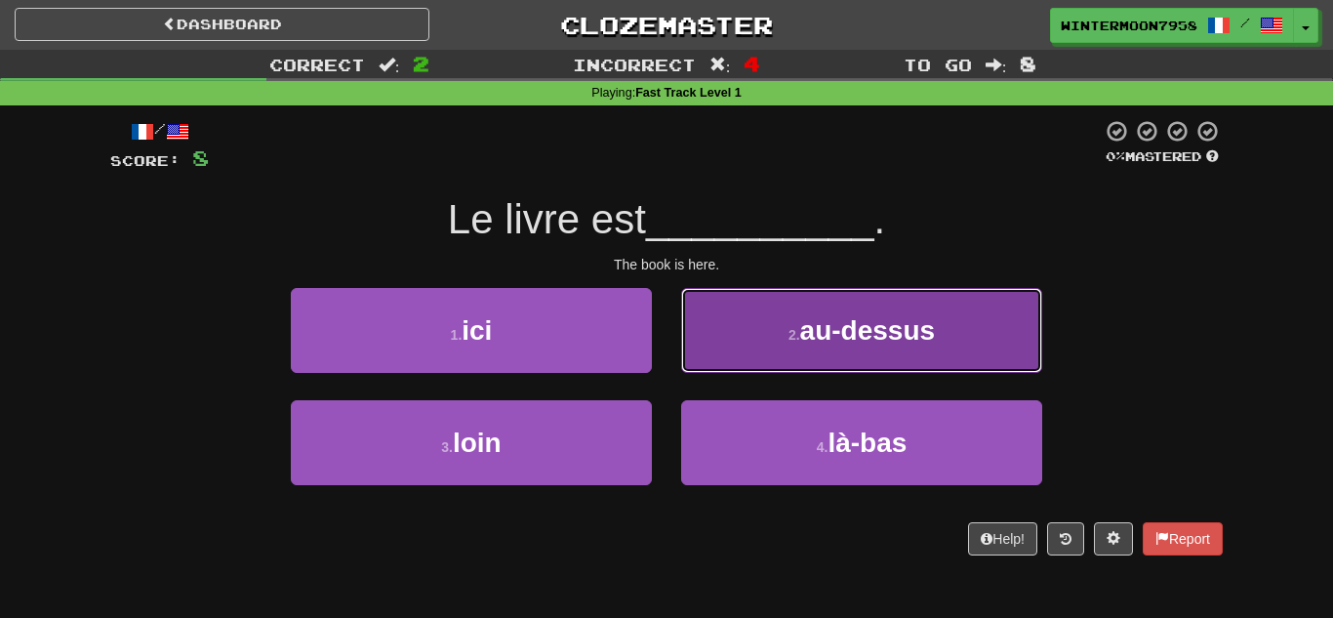
click at [736, 339] on button "2 . au-dessus" at bounding box center [861, 330] width 361 height 85
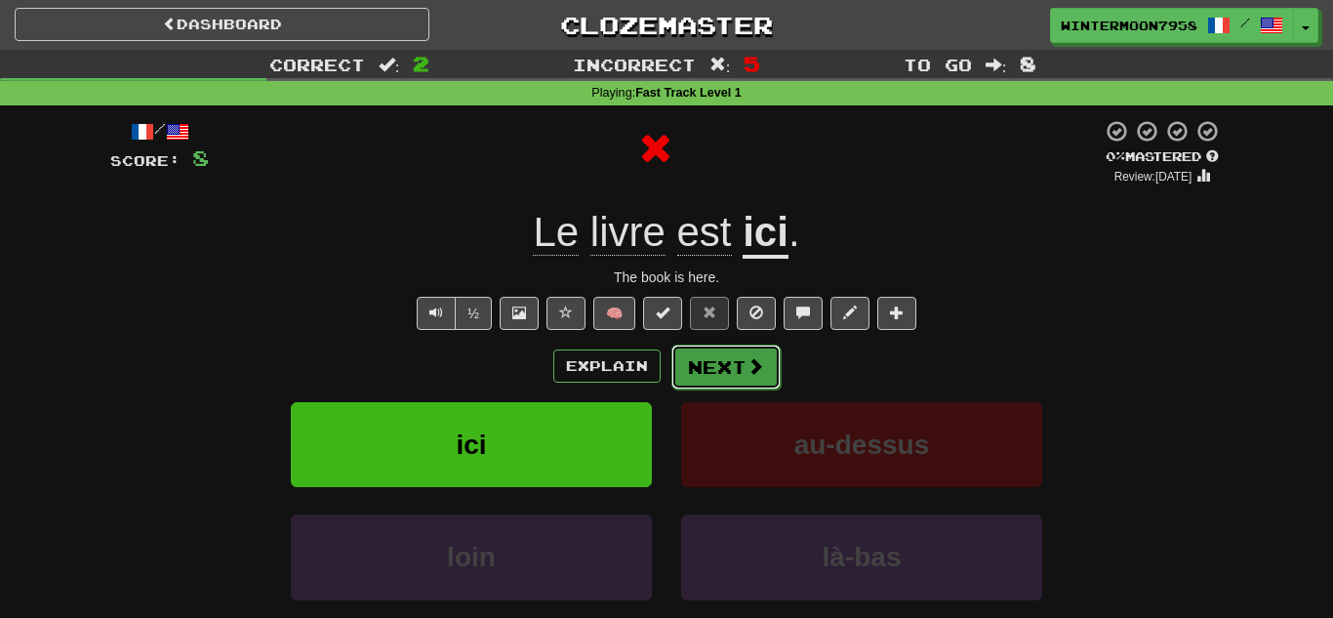
click at [747, 360] on span at bounding box center [756, 366] width 18 height 18
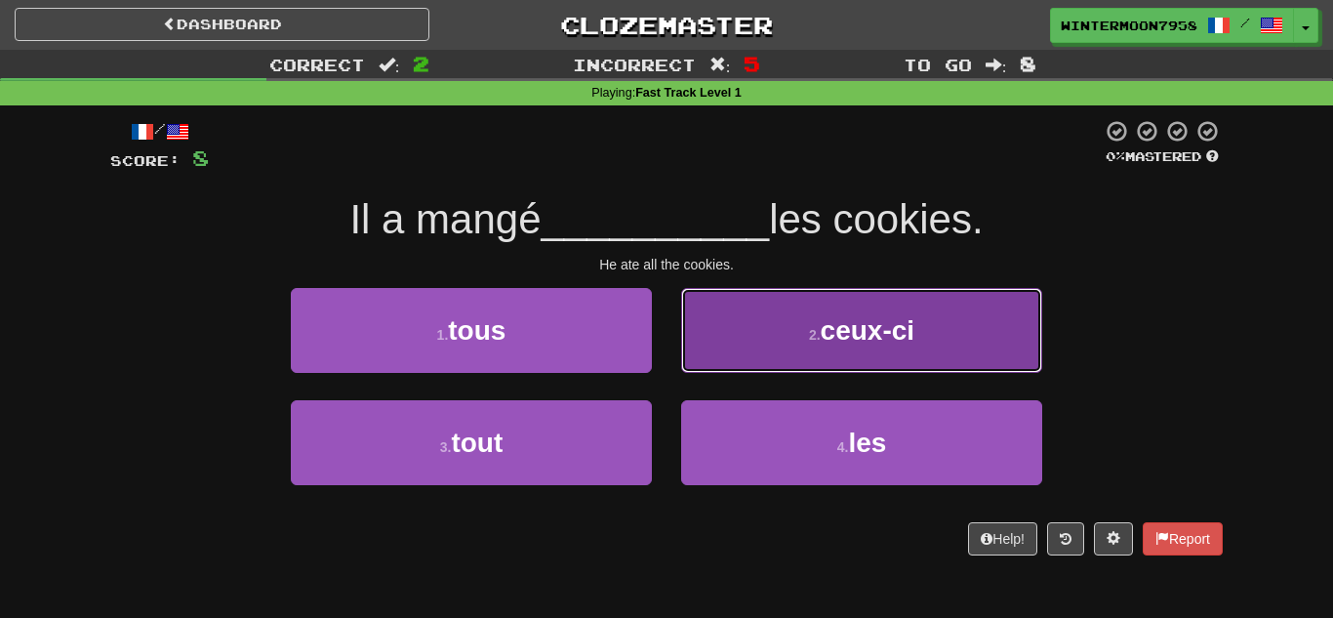
click at [747, 329] on button "2 . ceux-ci" at bounding box center [861, 330] width 361 height 85
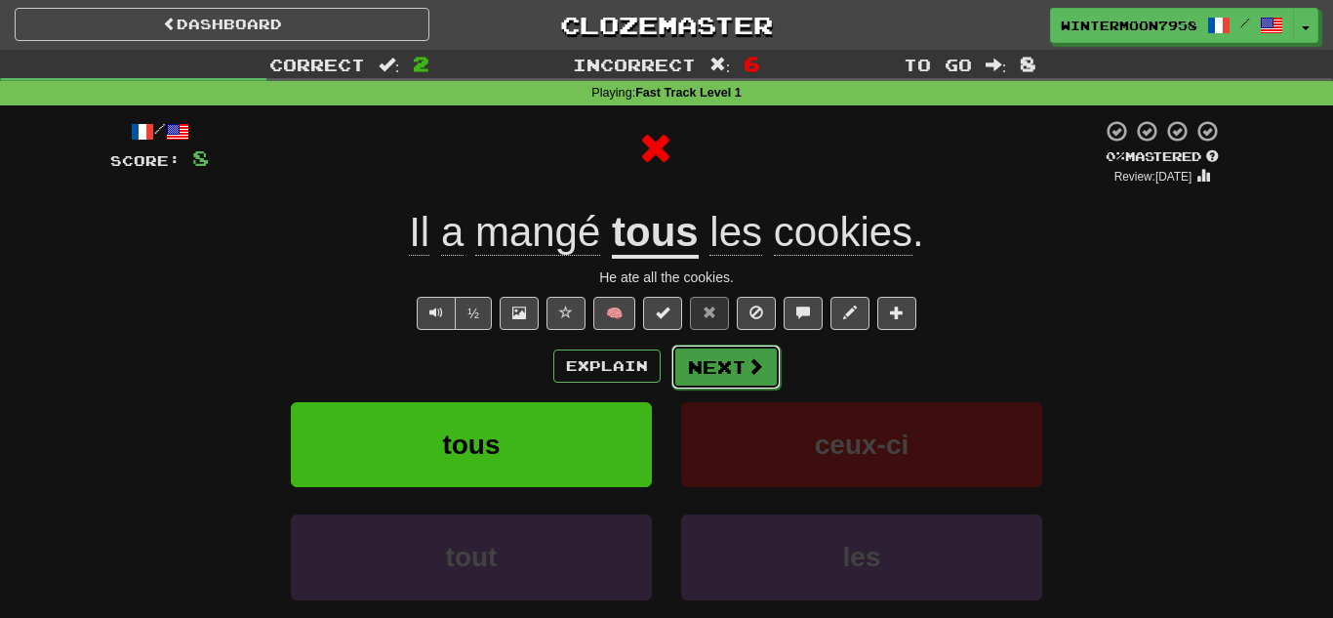
click at [750, 370] on span at bounding box center [756, 366] width 18 height 18
